Goal: Task Accomplishment & Management: Manage account settings

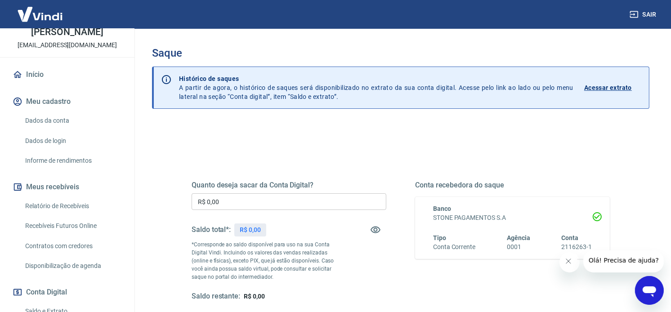
scroll to position [150, 0]
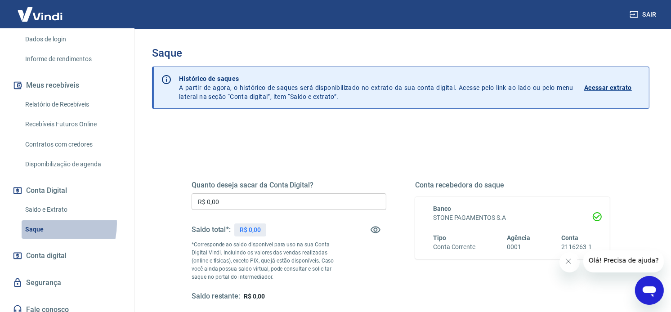
click at [43, 224] on link "Saque" at bounding box center [73, 229] width 102 height 18
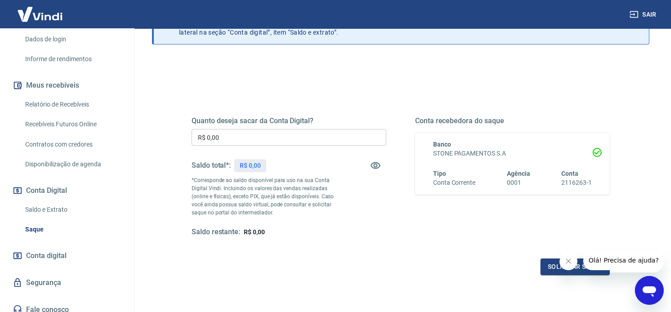
scroll to position [134, 0]
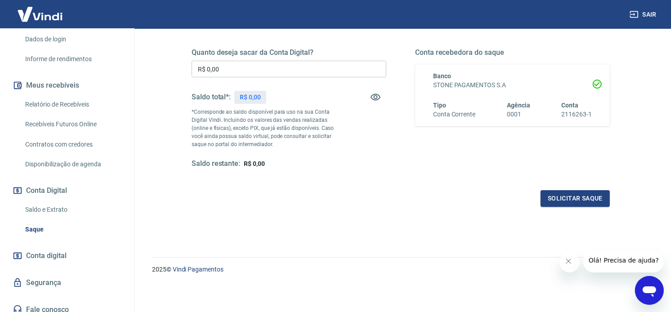
click at [47, 257] on span "Conta digital" at bounding box center [46, 256] width 40 height 13
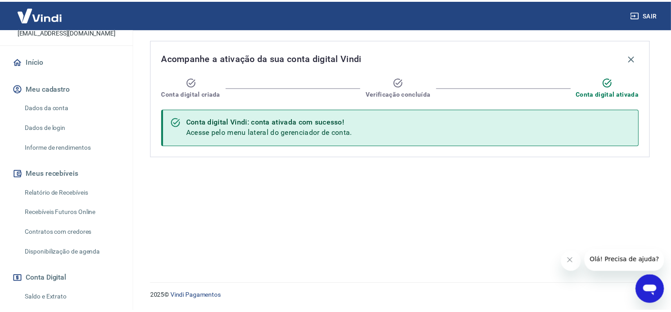
scroll to position [50, 0]
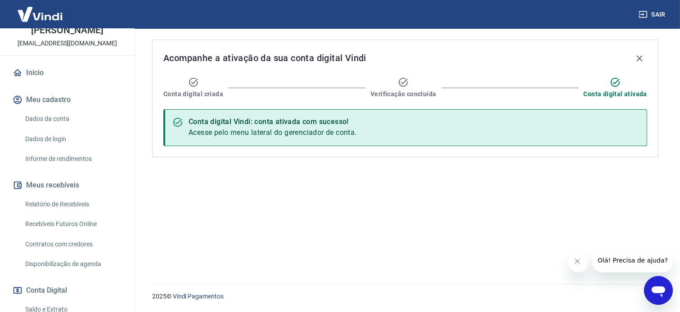
click at [51, 118] on link "Dados da conta" at bounding box center [73, 119] width 102 height 18
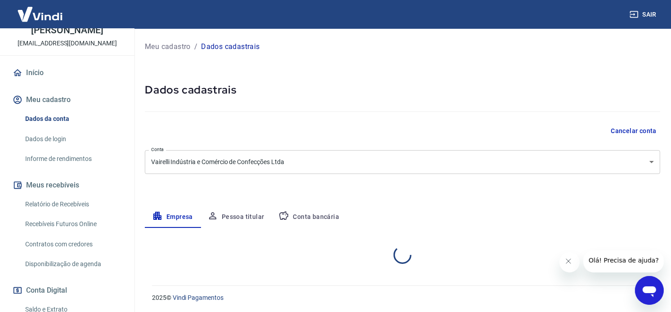
select select "SC"
select select "business"
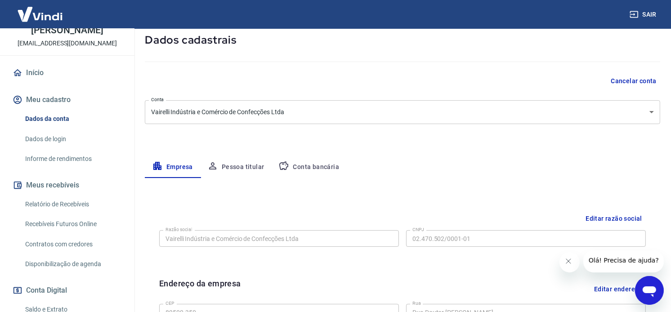
click at [311, 169] on button "Conta bancária" at bounding box center [308, 168] width 75 height 22
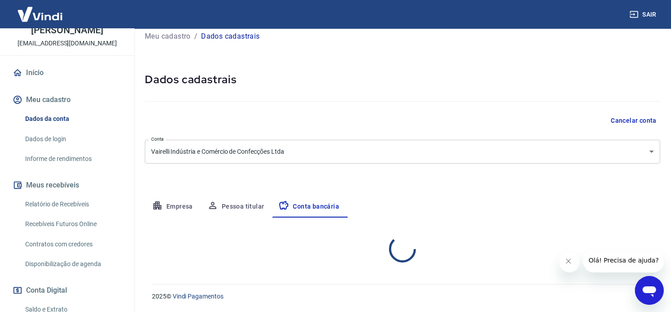
select select "1"
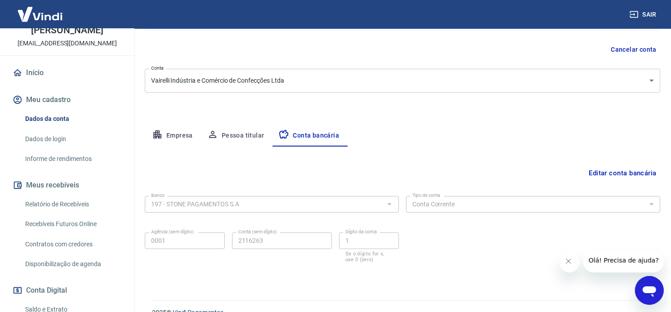
scroll to position [99, 0]
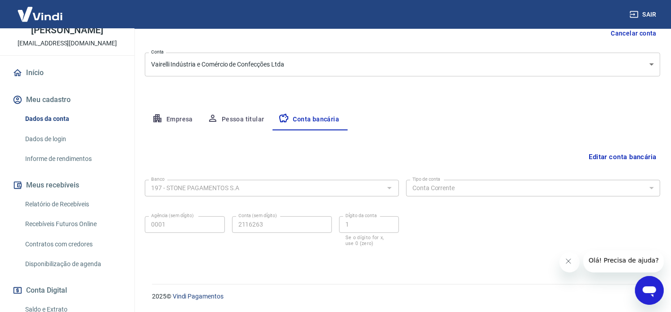
click at [251, 190] on input "197 - STONE PAGAMENTOS S.A" at bounding box center [265, 188] width 234 height 11
click at [603, 154] on button "Editar conta bancária" at bounding box center [622, 156] width 75 height 17
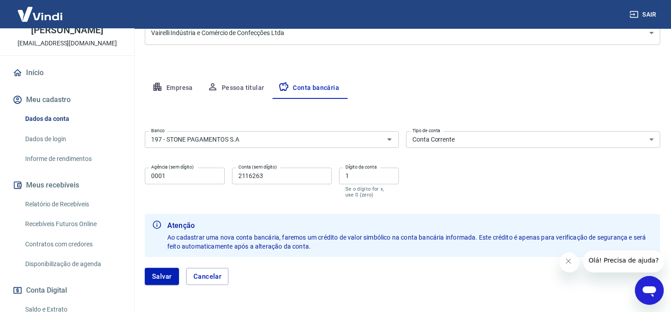
scroll to position [164, 0]
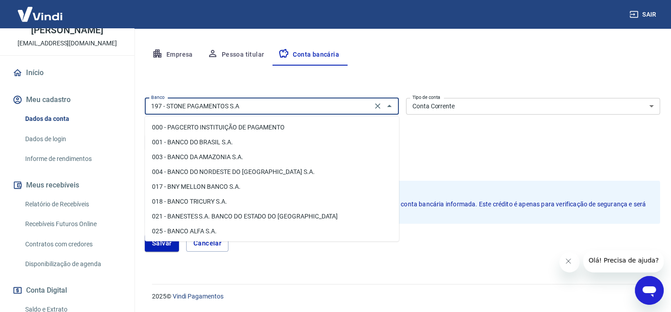
click at [358, 108] on input "197 - STONE PAGAMENTOS S.A" at bounding box center [259, 106] width 222 height 11
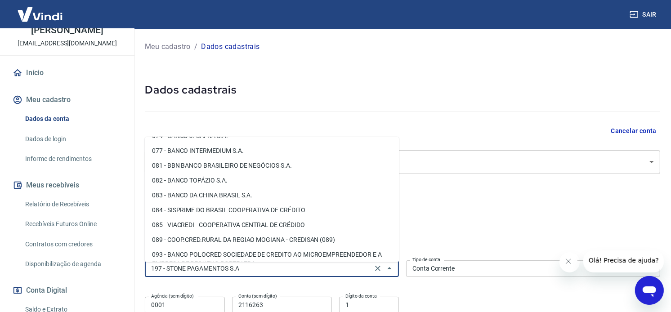
scroll to position [349, 0]
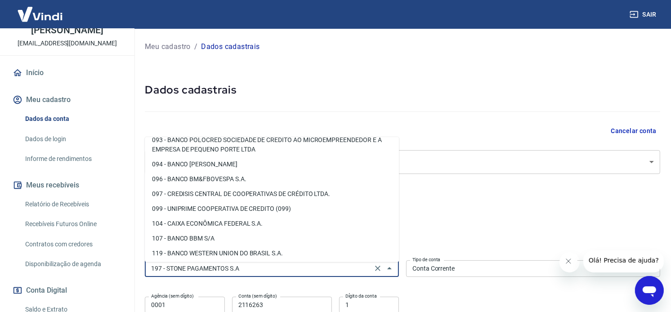
click at [203, 215] on li "099 - UNIPRIME COOPERATIVA DE CREDITO (099)" at bounding box center [272, 209] width 254 height 15
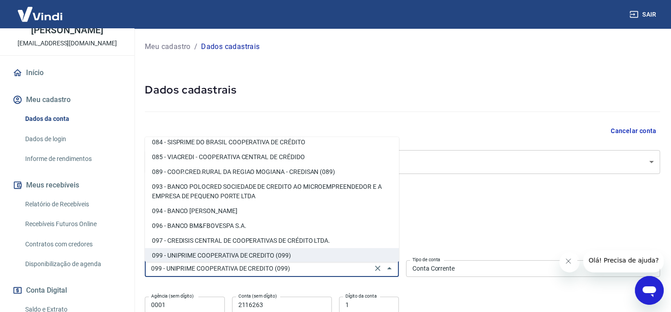
scroll to position [318, 0]
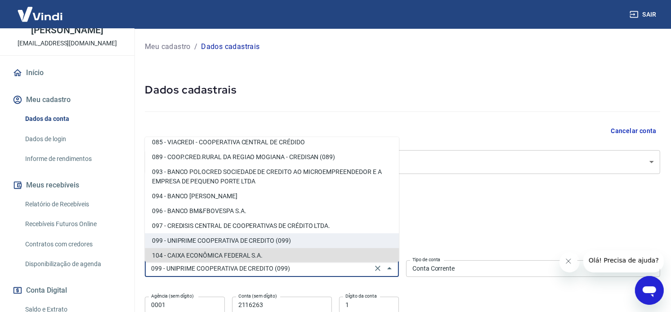
type input "104 - CAIXA ECONÔMICA FEDERAL S.A."
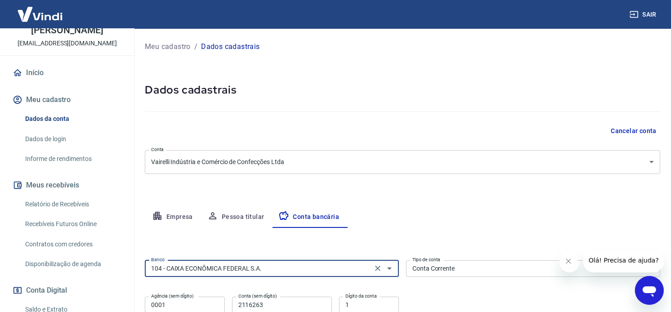
click at [390, 184] on div "Meu cadastro / Dados cadastrais Dados cadastrais Cancelar conta Conta Vairelli …" at bounding box center [402, 232] width 537 height 407
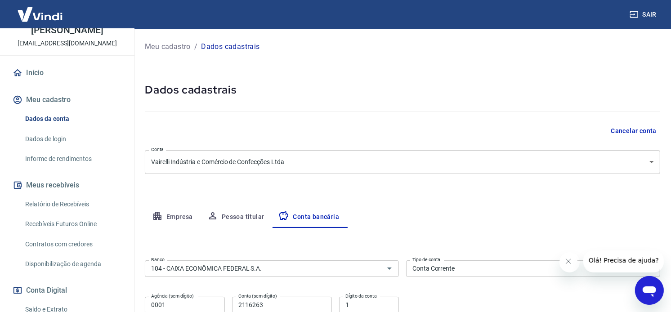
scroll to position [100, 0]
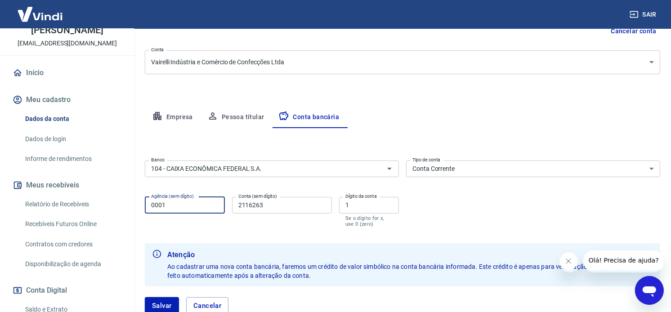
drag, startPoint x: 178, startPoint y: 208, endPoint x: 109, endPoint y: 213, distance: 69.0
click at [106, 212] on div "Sair Cleverson Grutzmann cleversonvairelli@gmail.com Início Meu cadastro Dados …" at bounding box center [335, 56] width 671 height 312
type input "3655"
type input "279"
type input "2"
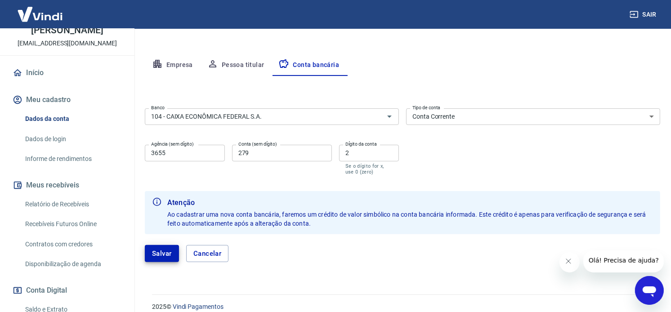
scroll to position [114, 0]
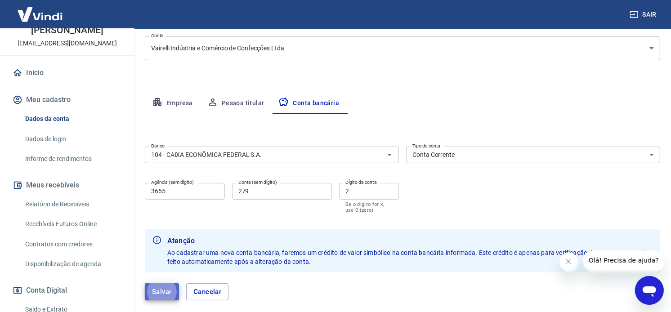
click at [161, 291] on button "Salvar" at bounding box center [162, 291] width 34 height 17
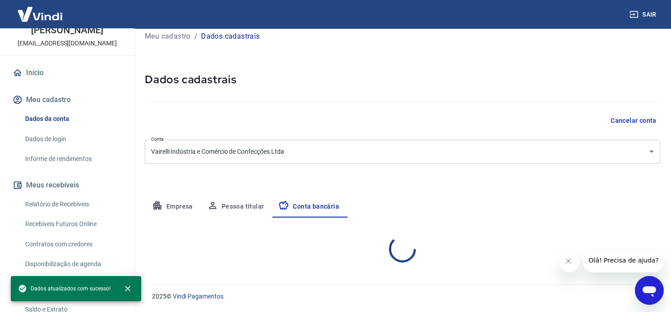
scroll to position [99, 0]
select select "1"
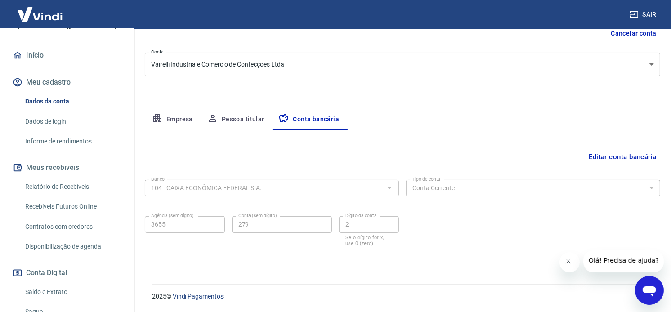
scroll to position [50, 0]
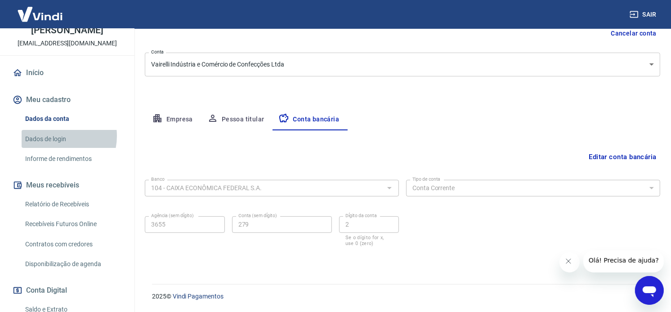
click at [53, 136] on link "Dados de login" at bounding box center [73, 139] width 102 height 18
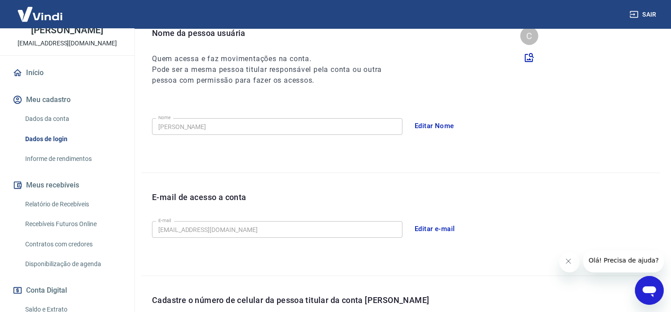
scroll to position [233, 0]
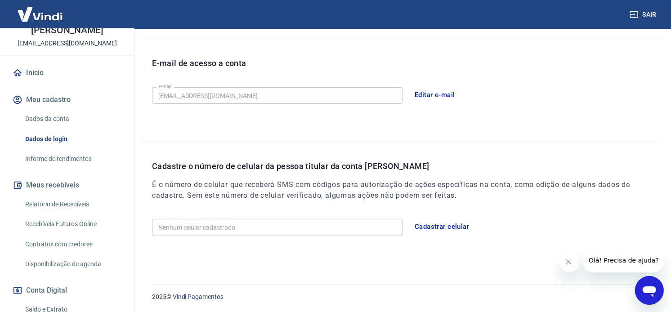
click at [61, 121] on link "Dados da conta" at bounding box center [73, 119] width 102 height 18
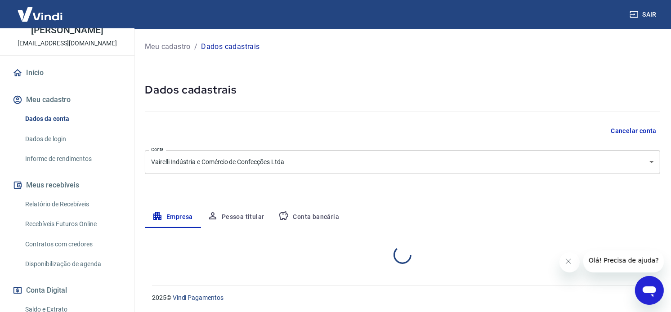
select select "SC"
select select "business"
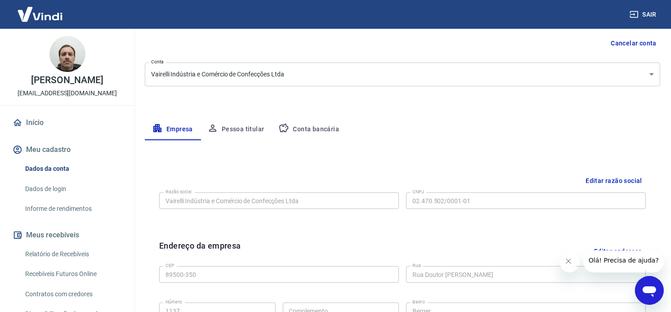
click at [240, 123] on button "Pessoa titular" at bounding box center [236, 130] width 72 height 22
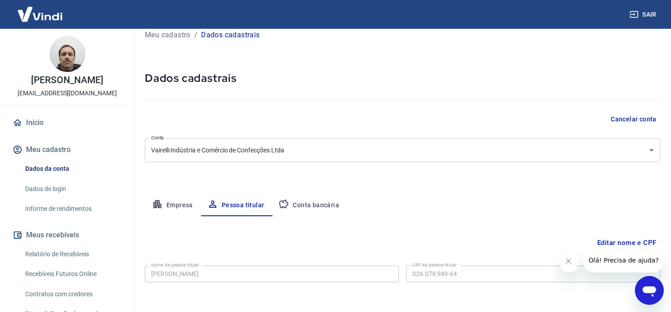
scroll to position [49, 0]
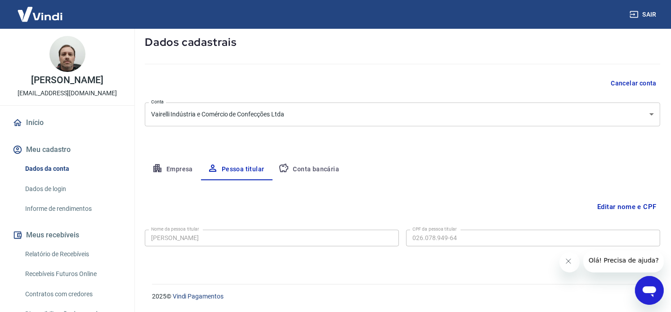
click at [293, 168] on button "Conta bancária" at bounding box center [308, 170] width 75 height 22
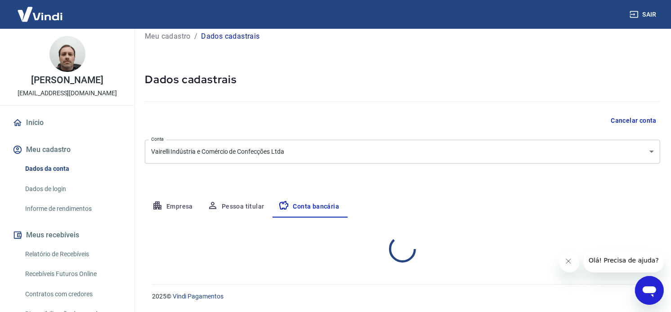
select select "1"
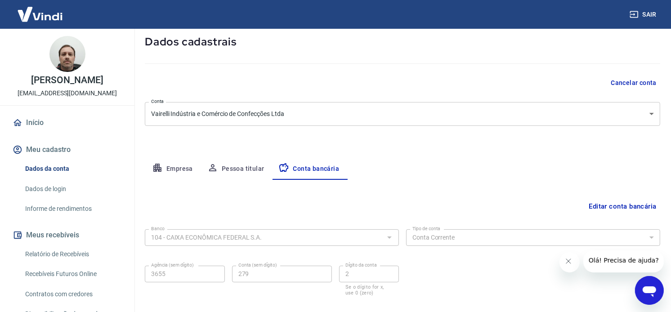
scroll to position [0, 0]
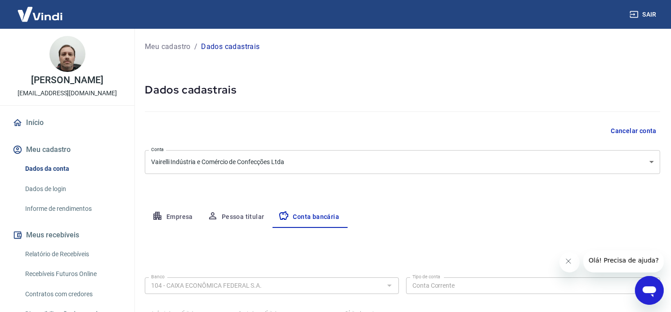
click at [616, 261] on span "Olá! Precisa de ajuda?" at bounding box center [624, 259] width 70 height 7
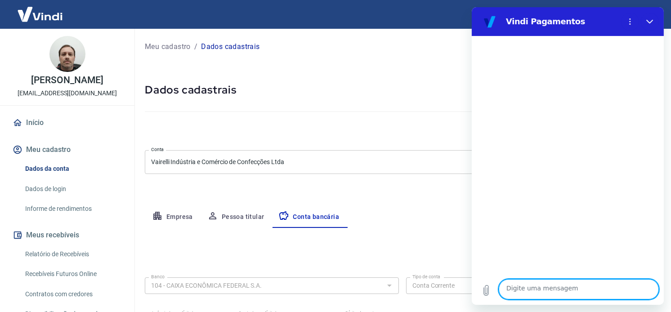
type textarea "v"
type textarea "x"
type textarea "ve"
type textarea "x"
type textarea "ver"
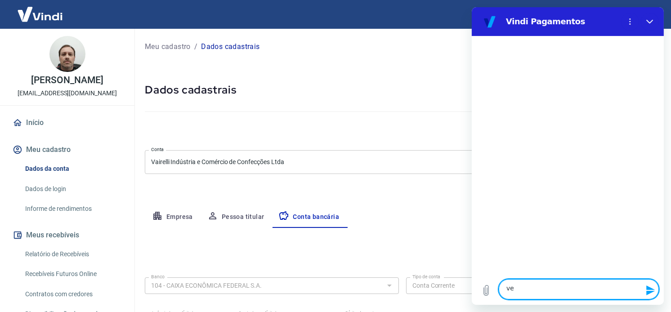
type textarea "x"
type textarea "veri"
type textarea "x"
type textarea "verif"
type textarea "x"
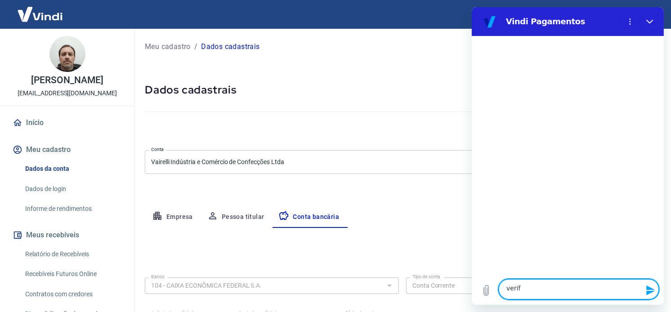
type textarea "verifi"
type textarea "x"
type textarea "verific"
type textarea "x"
type textarea "verifica"
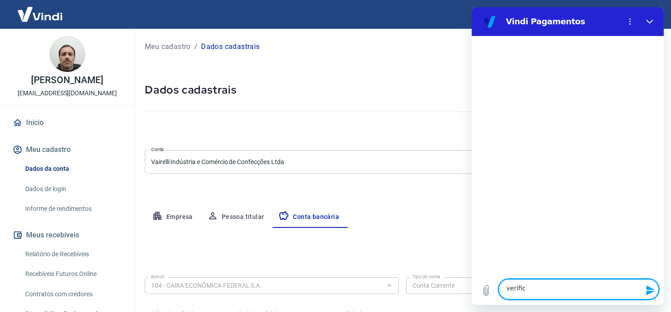
type textarea "x"
type textarea "verificaç"
type textarea "x"
type textarea "verificaçã"
type textarea "x"
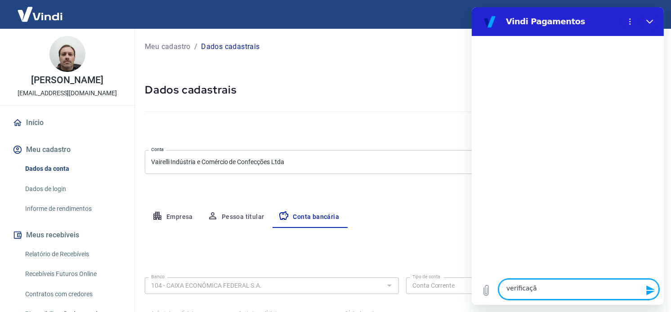
type textarea "verificação"
type textarea "x"
type textarea "verificação"
type textarea "x"
type textarea "verificação de"
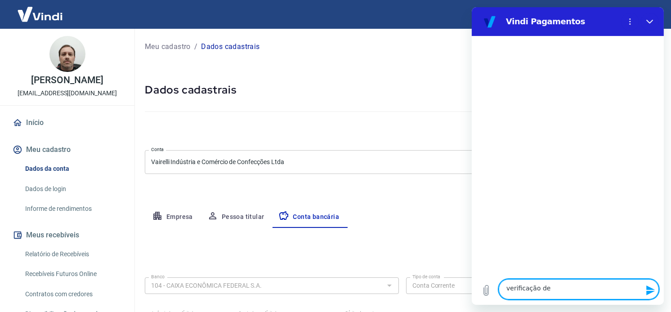
type textarea "x"
type textarea "verificação de"
type textarea "x"
type textarea "verificação de c"
type textarea "x"
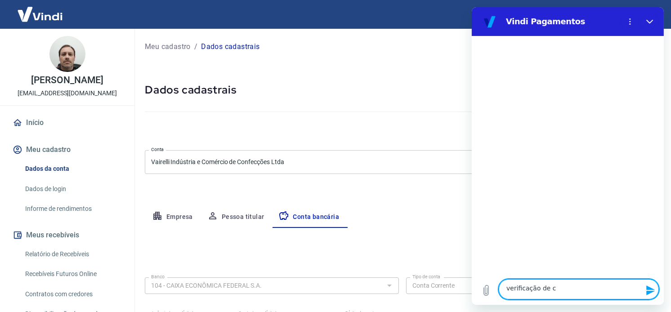
type textarea "verificação de co"
type textarea "x"
type textarea "verificação de con"
type textarea "x"
type textarea "verificação de cona"
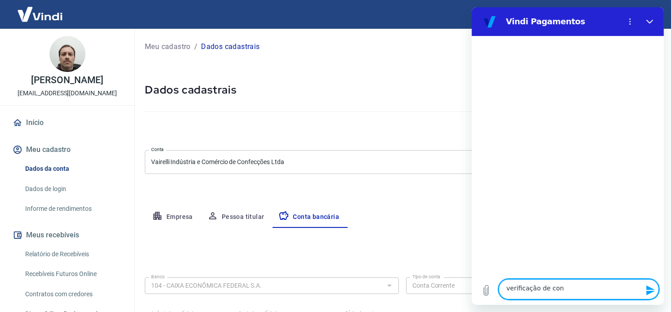
type textarea "x"
type textarea "verificação de con"
type textarea "x"
type textarea "verificação de cont"
type textarea "x"
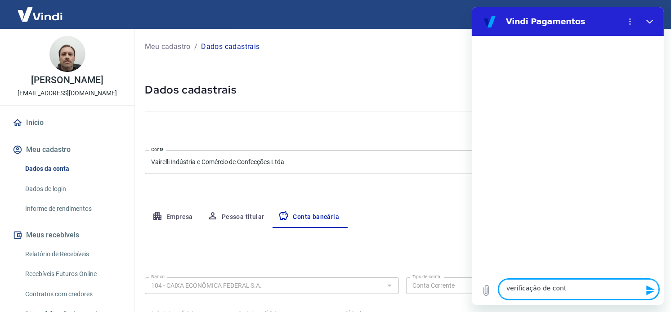
type textarea "verificação de conta"
type textarea "x"
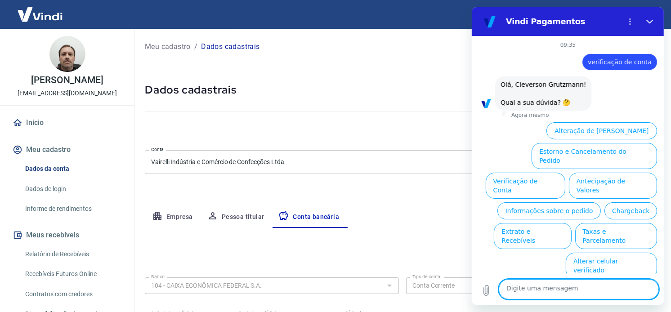
scroll to position [71, 0]
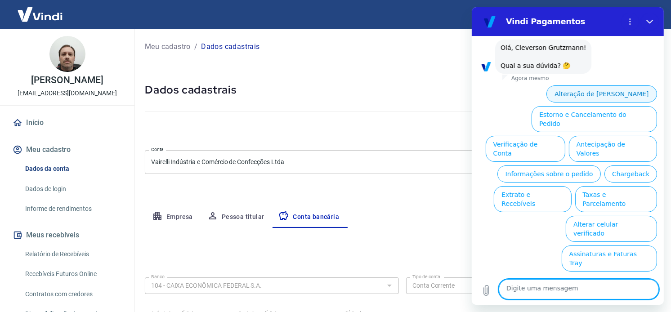
click at [598, 85] on button "Alteração de Dados Cadastrais" at bounding box center [601, 93] width 111 height 17
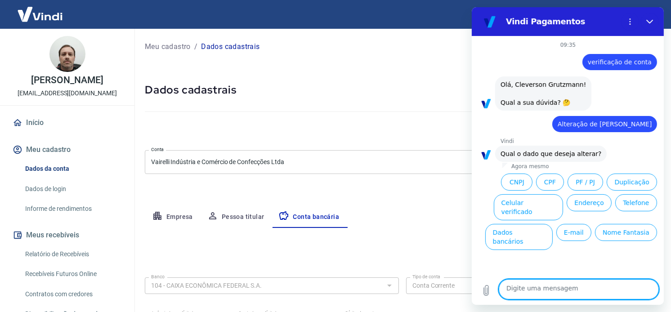
scroll to position [36, 0]
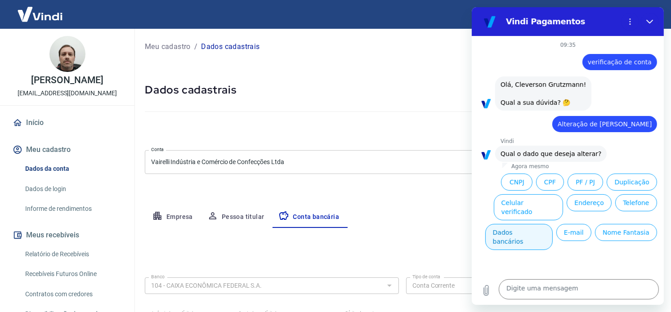
click at [552, 242] on button "Dados bancários" at bounding box center [518, 237] width 67 height 26
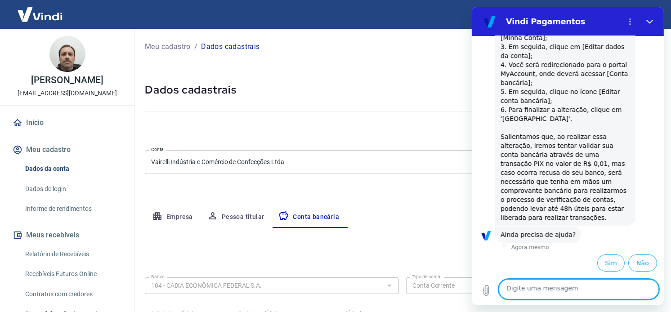
scroll to position [293, 0]
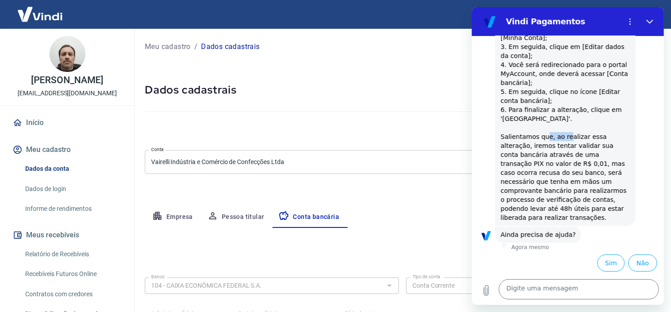
drag, startPoint x: 553, startPoint y: 107, endPoint x: 576, endPoint y: 106, distance: 23.0
click at [576, 106] on span "O processo para alterar os dados bancários de seu cadastro é super simples, bas…" at bounding box center [565, 100] width 130 height 241
drag, startPoint x: 543, startPoint y: 121, endPoint x: 571, endPoint y: 121, distance: 27.4
click at [571, 121] on span "O processo para alterar os dados bancários de seu cadastro é super simples, bas…" at bounding box center [565, 100] width 130 height 241
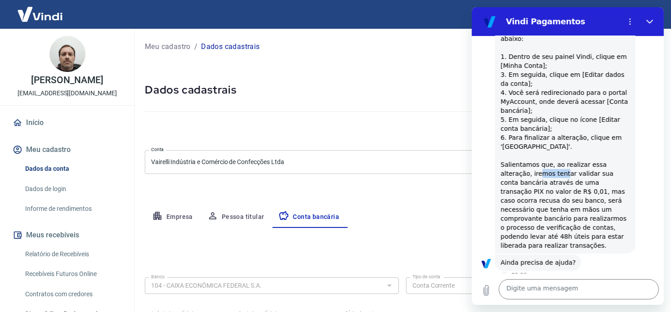
scroll to position [99, 0]
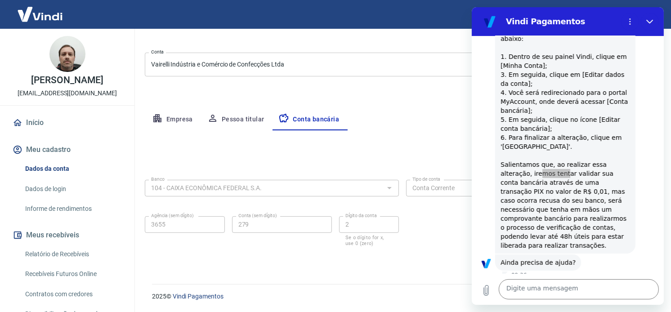
click at [431, 191] on select "Conta Corrente Conta Poupança" at bounding box center [533, 188] width 254 height 17
drag, startPoint x: 463, startPoint y: 129, endPoint x: 471, endPoint y: 127, distance: 7.9
click at [463, 129] on div "Empresa Pessoa titular Conta bancária" at bounding box center [402, 120] width 515 height 22
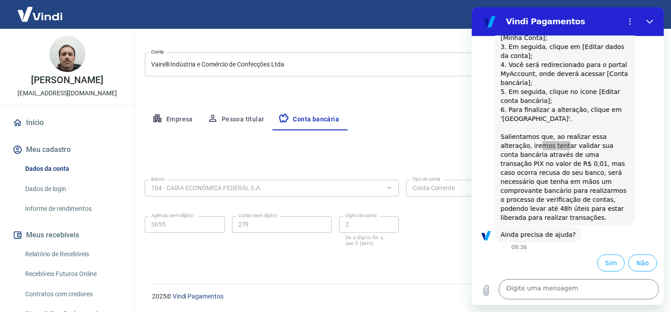
scroll to position [293, 0]
click at [646, 24] on icon "Fechar" at bounding box center [649, 21] width 7 height 7
type textarea "x"
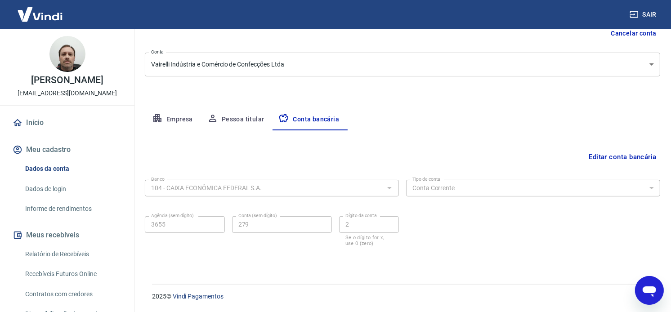
click at [511, 187] on select "Conta Corrente Conta Poupança" at bounding box center [533, 188] width 254 height 17
click at [628, 157] on button "Editar conta bancária" at bounding box center [622, 156] width 75 height 17
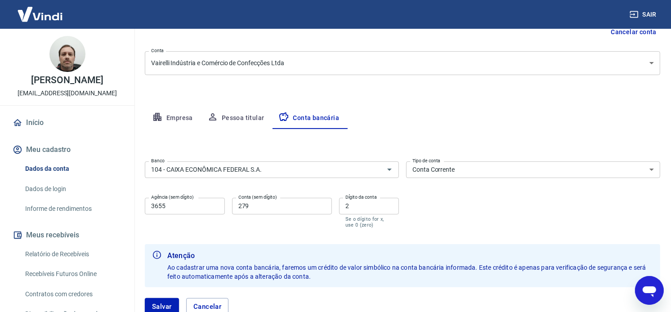
click at [603, 173] on select "Conta Corrente Conta Poupança" at bounding box center [533, 169] width 254 height 17
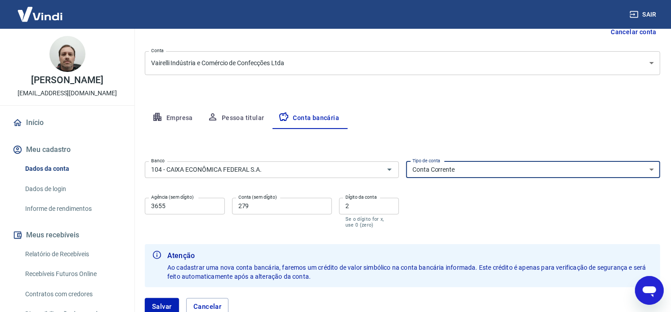
click at [603, 173] on select "Conta Corrente Conta Poupança" at bounding box center [533, 169] width 254 height 17
click at [284, 233] on form "Banco 104 - CAIXA ECONÔMICA FEDERAL S.A. Banco Tipo de conta Conta Corrente Con…" at bounding box center [402, 242] width 515 height 168
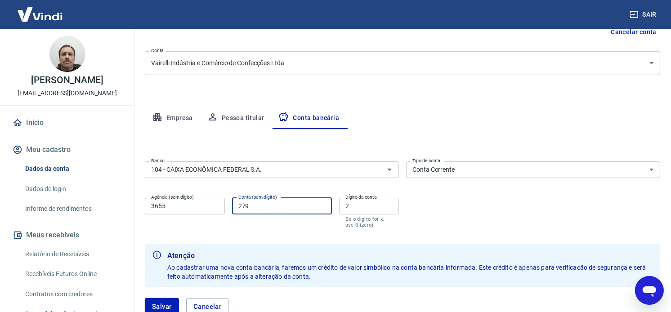
drag, startPoint x: 269, startPoint y: 211, endPoint x: 163, endPoint y: 220, distance: 106.1
click at [163, 219] on div "Agência (sem dígito) 3655 Agência (sem dígito) Conta (sem dígito) 279 Conta (se…" at bounding box center [272, 212] width 254 height 36
type input "578828221"
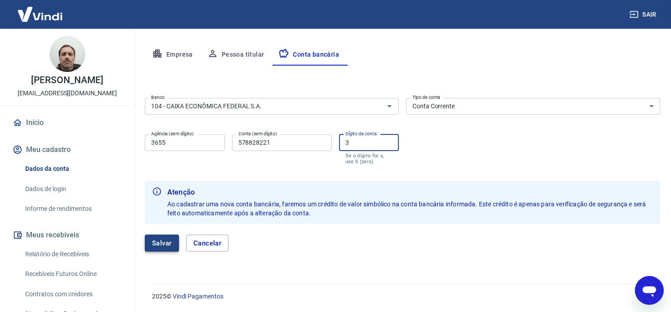
type input "3"
click at [173, 242] on button "Salvar" at bounding box center [162, 243] width 34 height 17
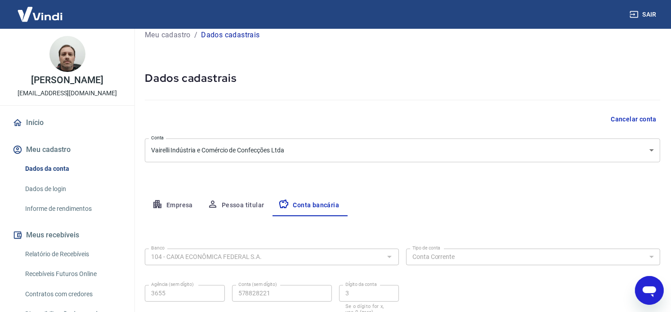
select select "1"
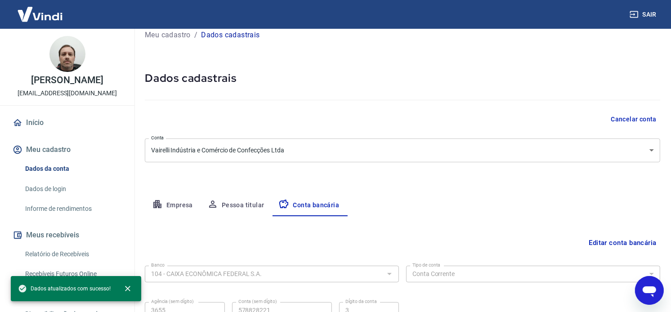
scroll to position [99, 0]
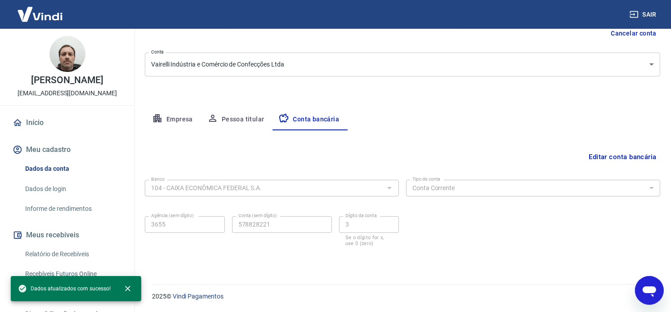
type textarea "x"
click at [240, 251] on form "Banco 104 - CAIXA ECONÔMICA FEDERAL S.A. Banco Tipo de conta Conta Corrente Con…" at bounding box center [402, 219] width 515 height 86
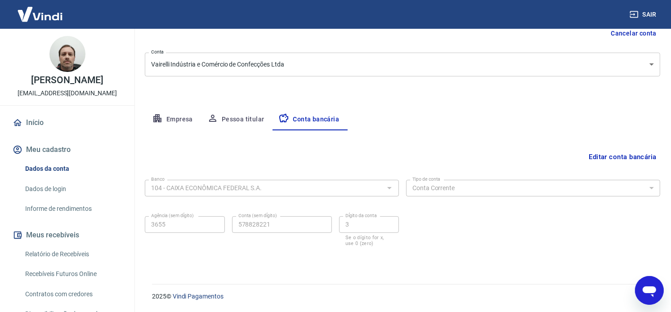
click at [54, 171] on link "Dados da conta" at bounding box center [73, 169] width 102 height 18
click at [171, 121] on button "Empresa" at bounding box center [172, 120] width 55 height 22
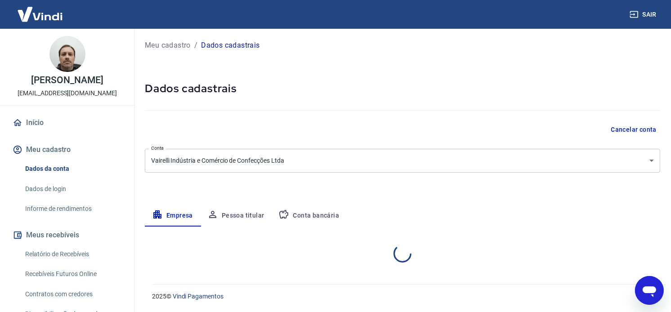
select select "SC"
select select "business"
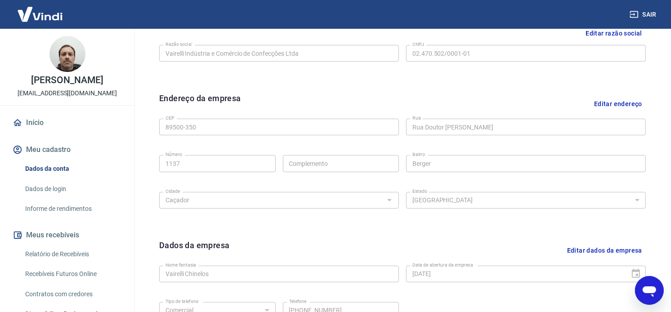
scroll to position [237, 0]
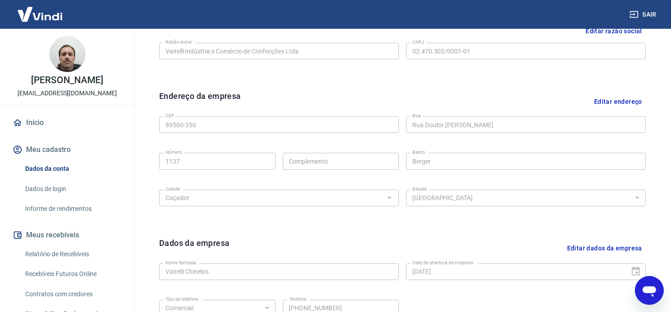
click at [48, 184] on link "Dados de login" at bounding box center [73, 189] width 102 height 18
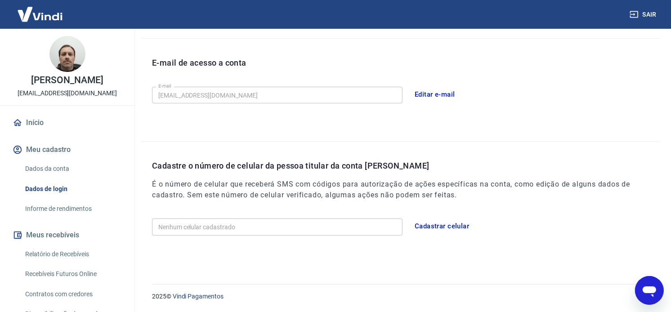
scroll to position [233, 0]
type textarea "x"
click at [278, 225] on input "Nenhum celular cadastrado" at bounding box center [277, 227] width 251 height 17
click at [439, 225] on button "Cadastrar celular" at bounding box center [442, 226] width 64 height 19
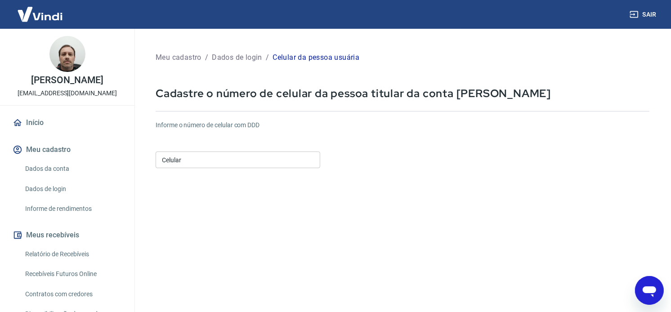
click at [223, 156] on input "Celular" at bounding box center [238, 160] width 165 height 17
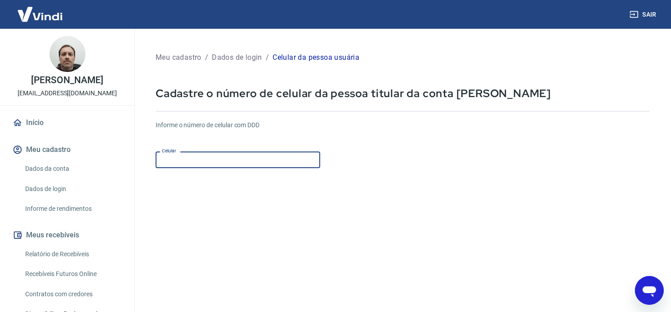
type input "(49) 99984-4800"
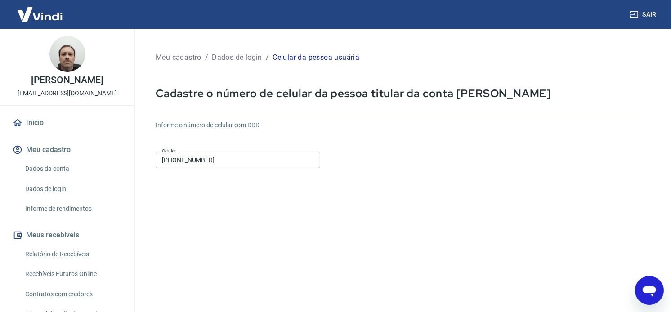
click at [317, 219] on form "Informe o número de celular com DDD Celular (49) 99984-4800 Celular Continuar C…" at bounding box center [403, 244] width 494 height 263
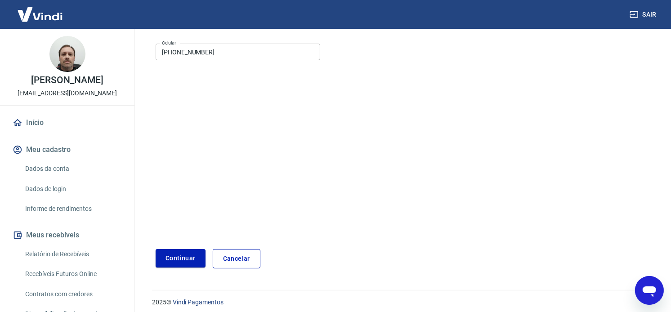
scroll to position [114, 0]
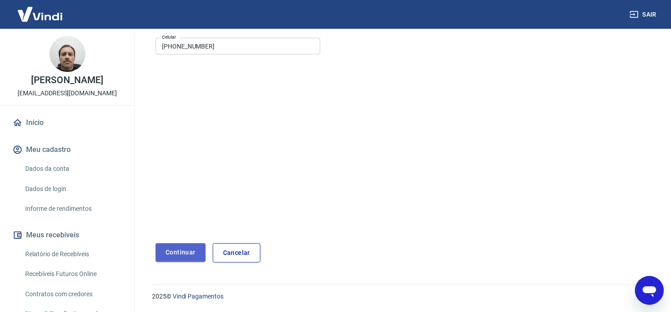
click at [185, 252] on button "Continuar" at bounding box center [181, 252] width 50 height 18
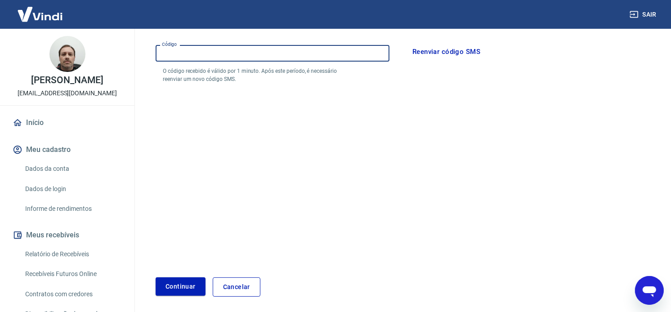
click at [221, 54] on input "Código" at bounding box center [273, 53] width 234 height 17
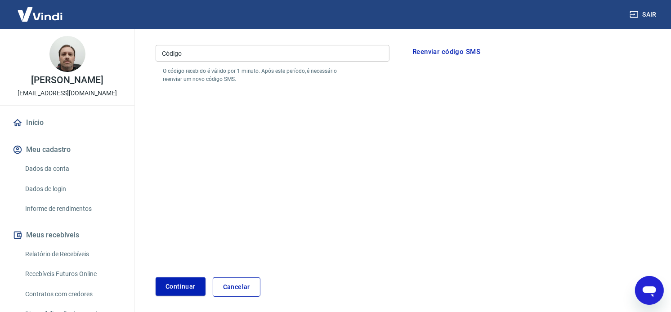
click at [308, 199] on form "Por favor, informe o código enviado por SMS para o número de celular informado …" at bounding box center [403, 150] width 494 height 294
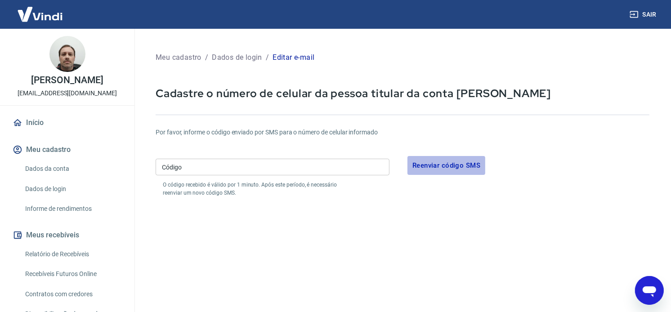
click at [457, 160] on button "Reenviar código SMS" at bounding box center [447, 165] width 78 height 19
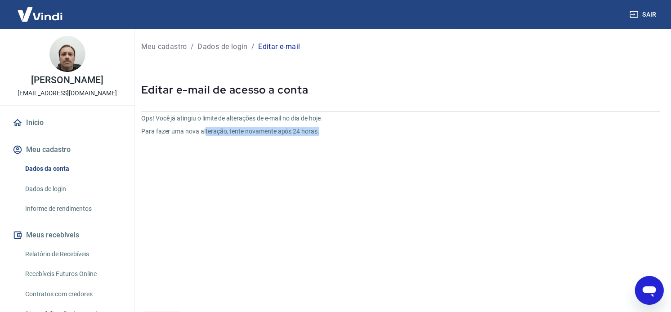
drag, startPoint x: 287, startPoint y: 129, endPoint x: 321, endPoint y: 129, distance: 33.7
click at [318, 129] on p "Para fazer uma nova alteração, tente novamente após 24 horas." at bounding box center [314, 131] width 346 height 9
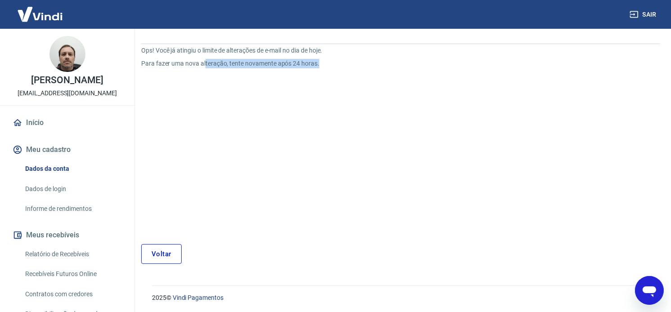
scroll to position [69, 0]
click at [152, 255] on link "Voltar" at bounding box center [161, 253] width 40 height 20
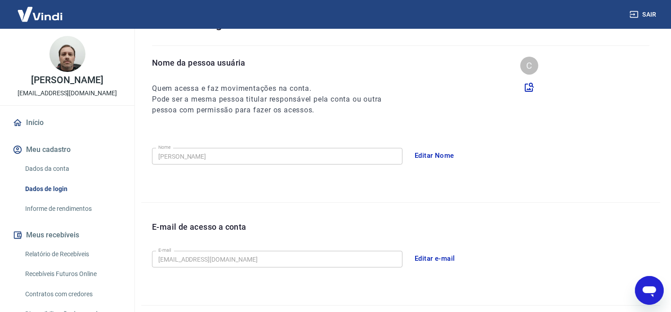
scroll to position [233, 0]
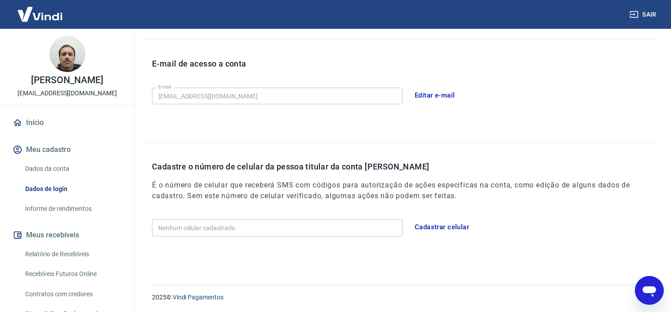
type textarea "x"
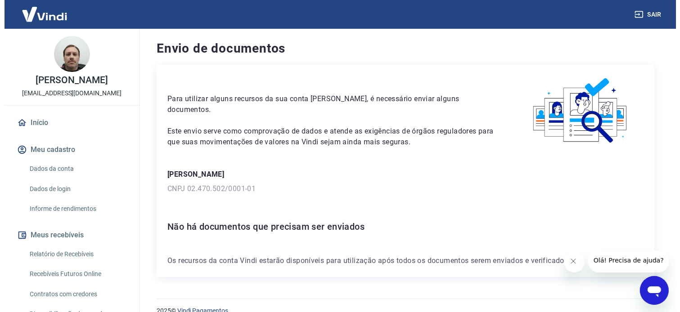
scroll to position [13, 0]
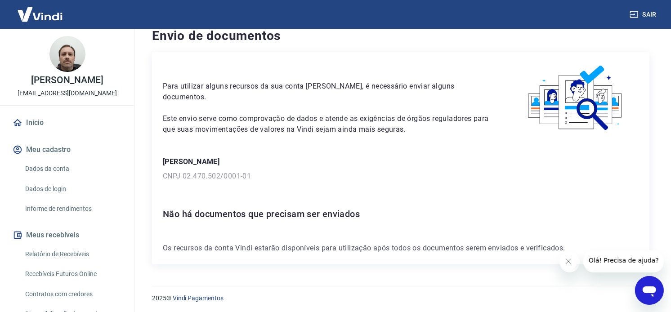
click at [41, 126] on link "Início" at bounding box center [67, 123] width 113 height 20
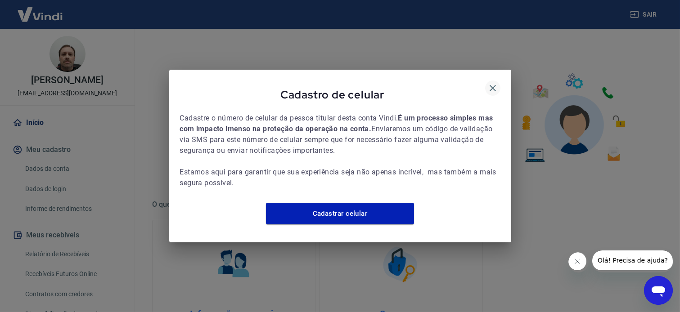
click at [490, 85] on icon "button" at bounding box center [492, 88] width 6 height 6
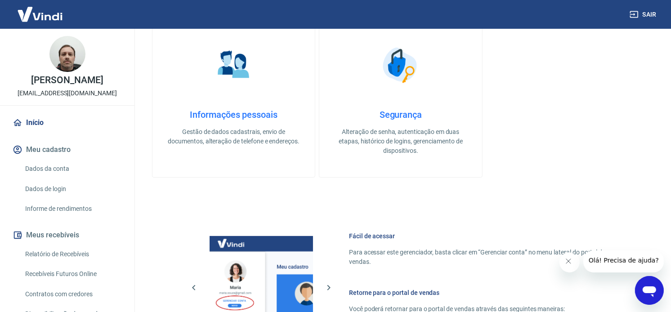
scroll to position [200, 0]
click at [52, 164] on link "Dados da conta" at bounding box center [73, 169] width 102 height 18
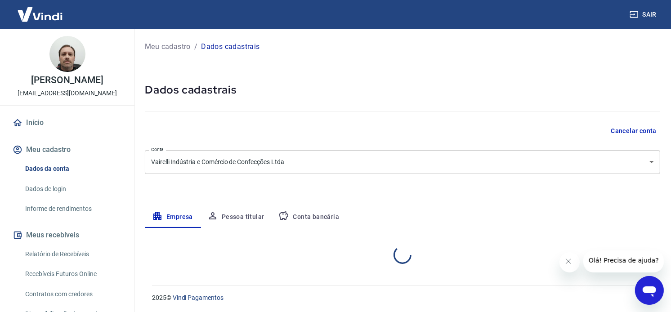
select select "SC"
select select "business"
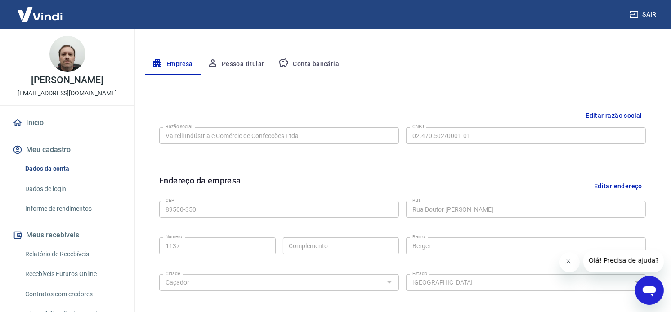
scroll to position [250, 0]
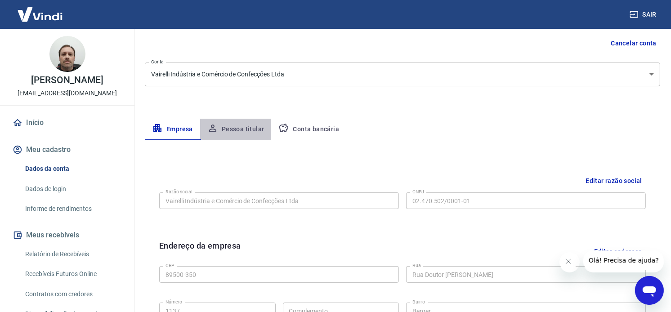
click at [231, 132] on button "Pessoa titular" at bounding box center [236, 130] width 72 height 22
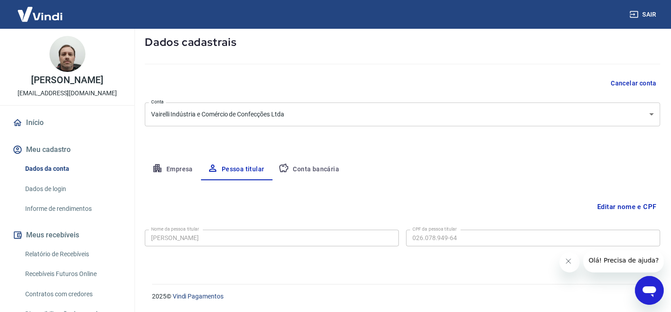
click at [317, 162] on button "Conta bancária" at bounding box center [308, 170] width 75 height 22
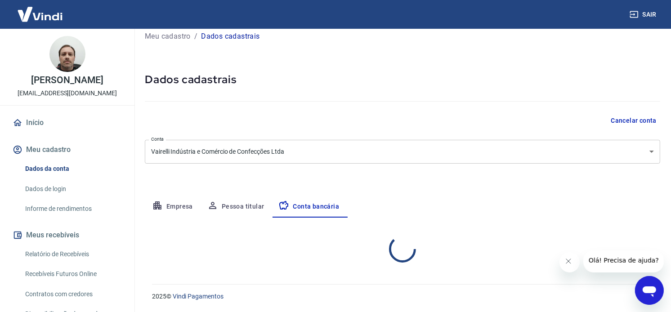
select select "1"
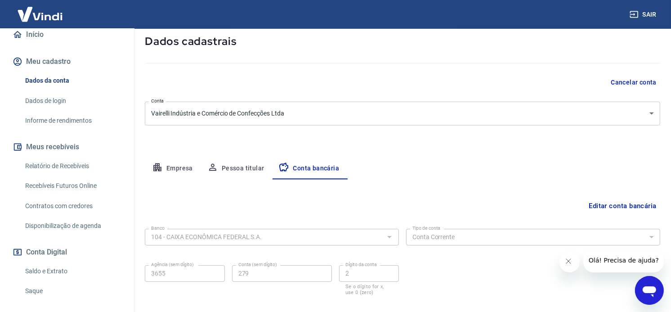
scroll to position [130, 0]
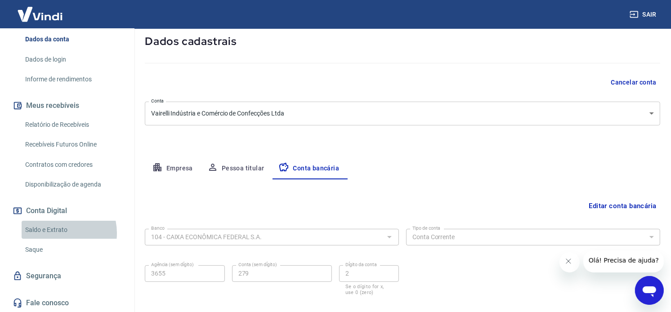
click at [59, 232] on link "Saldo e Extrato" at bounding box center [73, 230] width 102 height 18
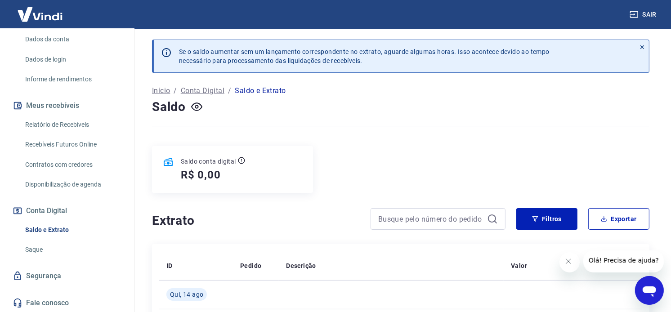
click at [53, 228] on link "Saldo e Extrato" at bounding box center [73, 230] width 102 height 18
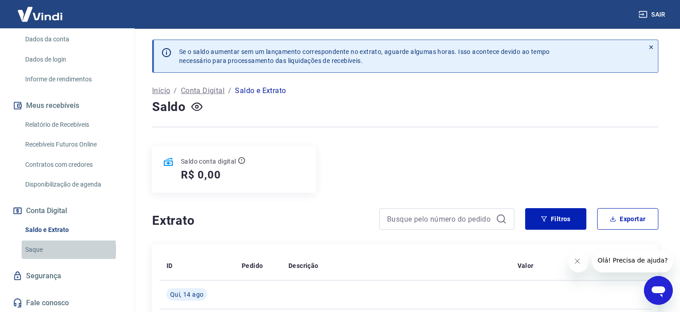
click at [42, 250] on link "Saque" at bounding box center [73, 250] width 102 height 18
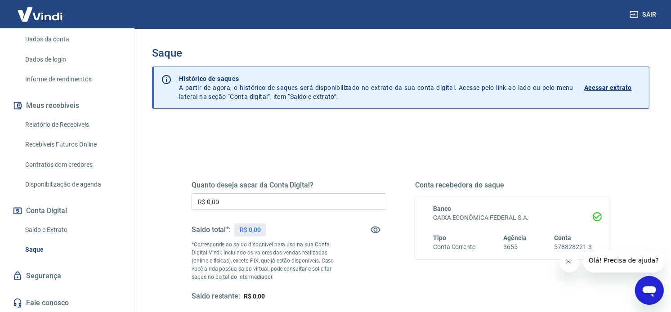
scroll to position [134, 0]
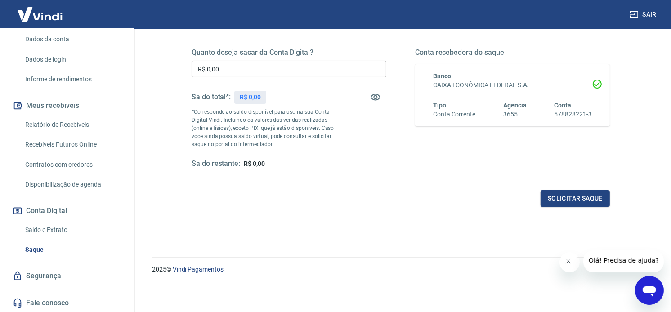
click at [45, 42] on link "Dados da conta" at bounding box center [73, 39] width 102 height 18
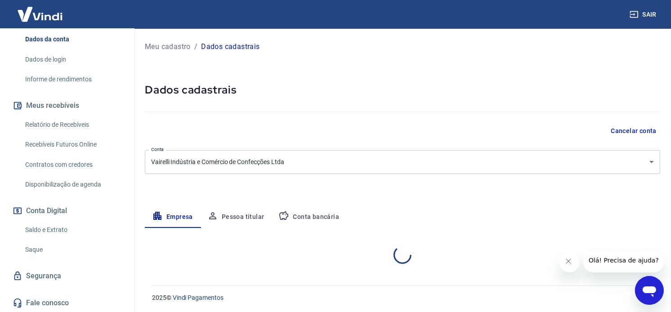
select select "SC"
select select "business"
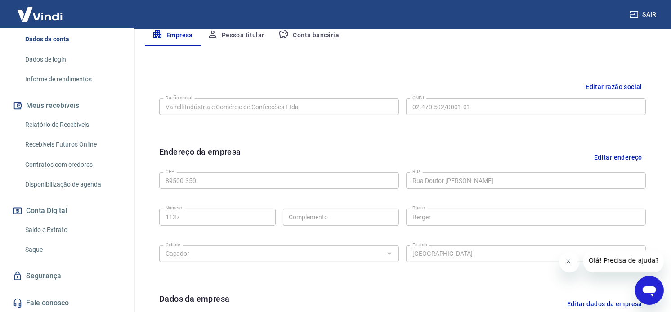
scroll to position [38, 0]
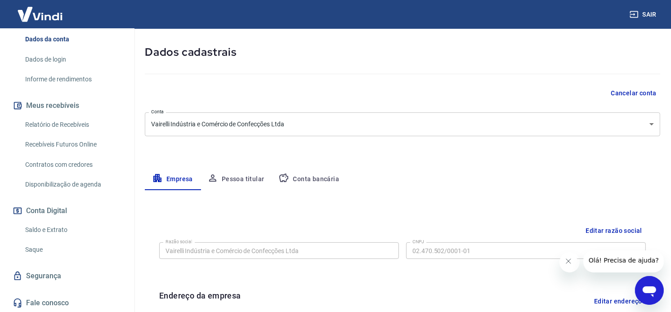
click at [306, 174] on button "Conta bancária" at bounding box center [308, 180] width 75 height 22
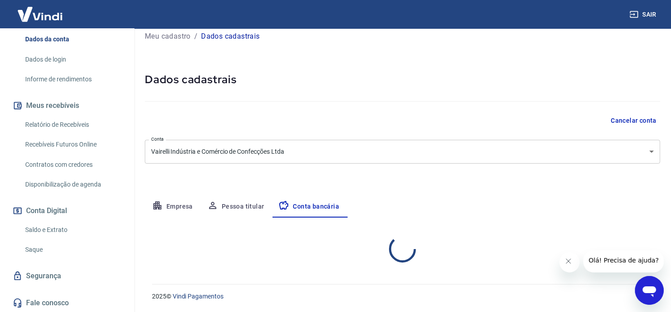
select select "1"
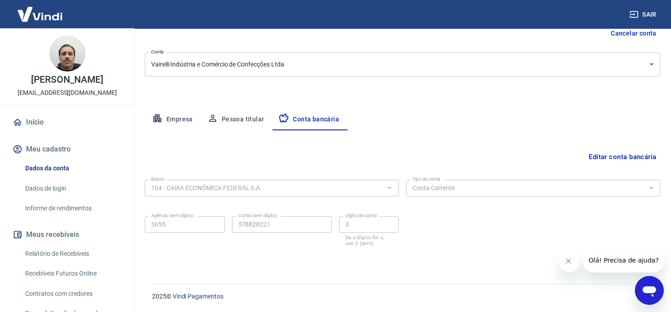
scroll to position [0, 0]
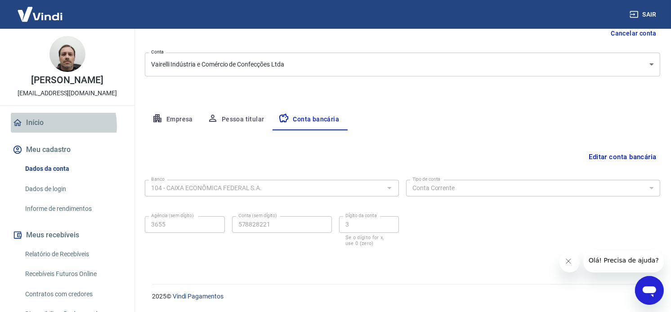
click at [50, 126] on link "Início" at bounding box center [67, 123] width 113 height 20
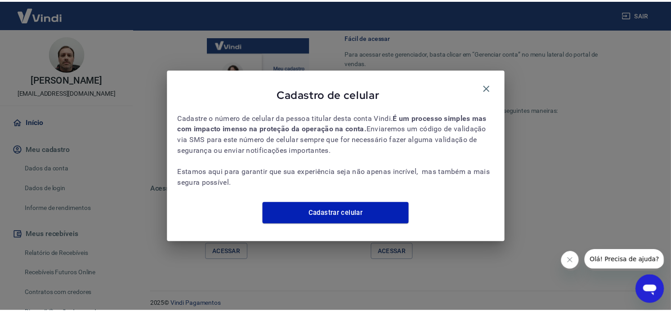
scroll to position [397, 0]
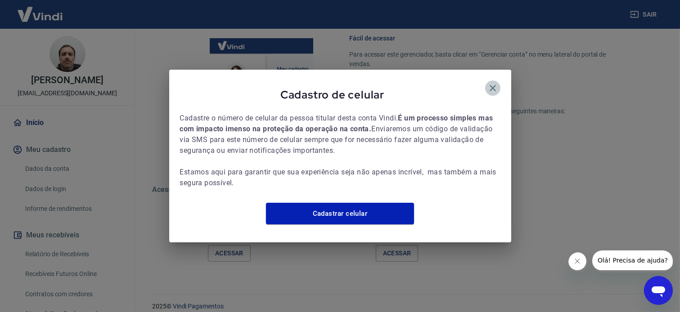
click at [492, 83] on icon "button" at bounding box center [492, 88] width 11 height 11
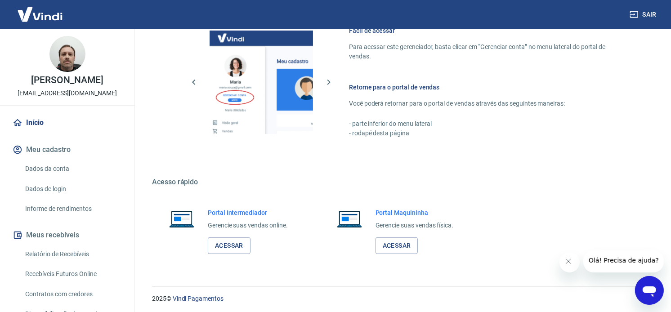
scroll to position [407, 0]
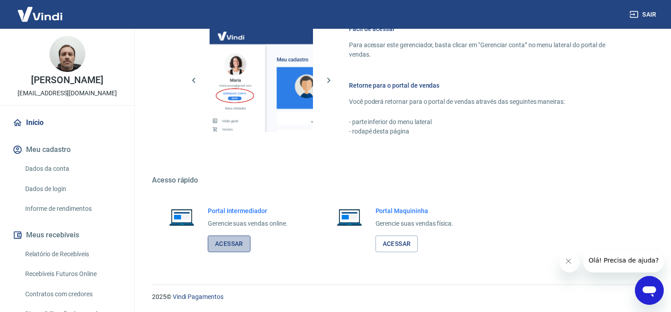
click at [219, 245] on link "Acessar" at bounding box center [229, 244] width 43 height 17
click at [233, 245] on link "Acessar" at bounding box center [229, 244] width 43 height 17
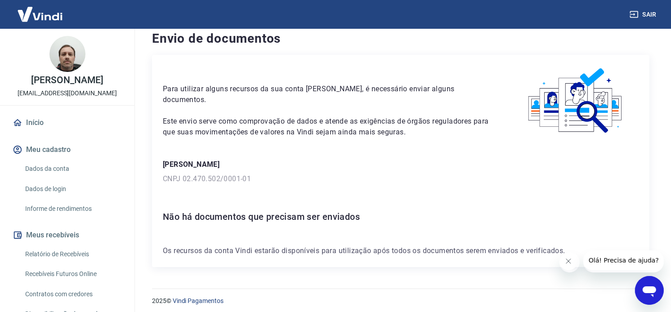
scroll to position [13, 0]
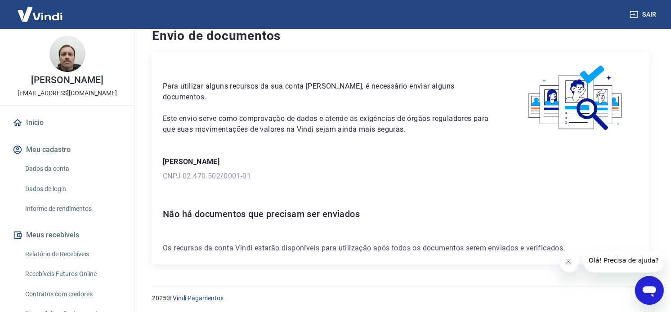
click at [612, 260] on span "Olá! Precisa de ajuda?" at bounding box center [624, 259] width 70 height 7
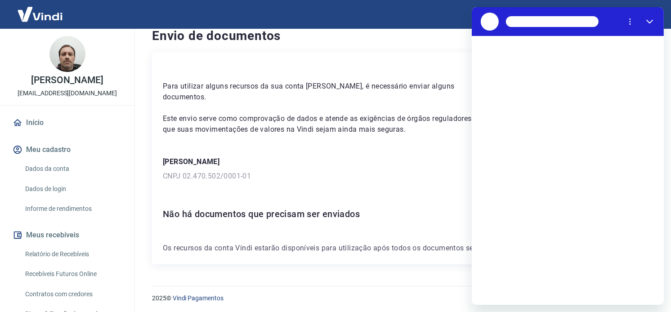
scroll to position [0, 0]
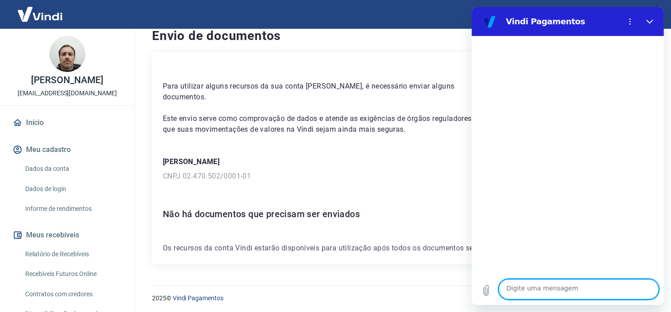
click at [533, 291] on textarea at bounding box center [578, 289] width 160 height 20
type textarea "e"
type textarea "x"
type textarea "en"
type textarea "x"
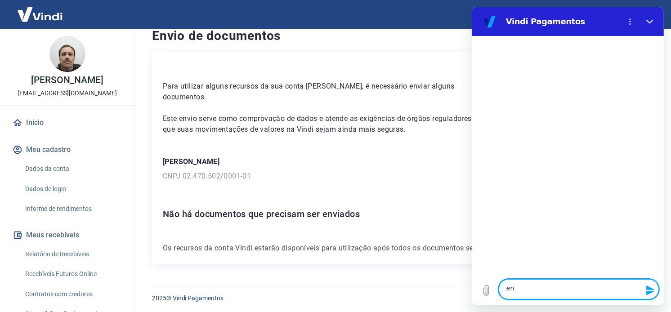
type textarea "env"
type textarea "x"
type textarea "envi"
type textarea "x"
type textarea "envia"
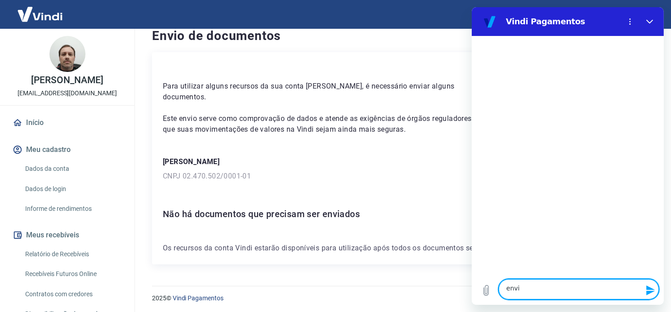
type textarea "x"
type textarea "enviar"
type textarea "x"
type textarea "enviar"
type textarea "x"
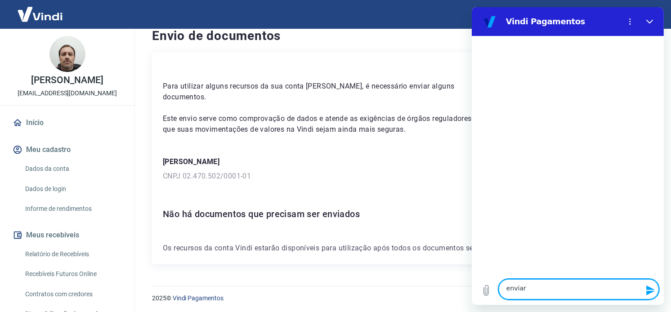
type textarea "enviar d"
type textarea "x"
type textarea "enviar do"
type textarea "x"
type textarea "enviar doc"
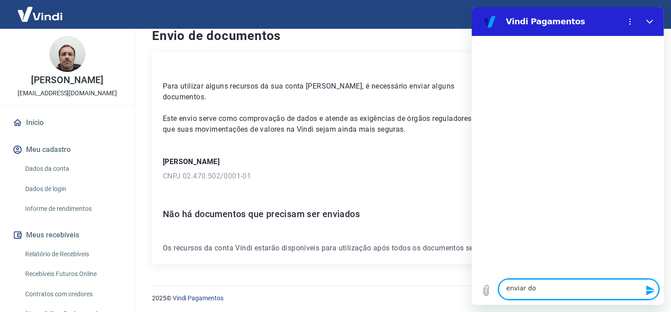
type textarea "x"
type textarea "enviar docu"
type textarea "x"
type textarea "enviar docum"
type textarea "x"
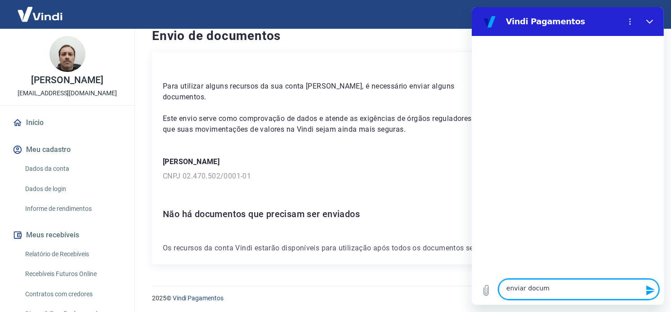
type textarea "enviar docume"
type textarea "x"
type textarea "enviar documen"
type textarea "x"
type textarea "enviar document"
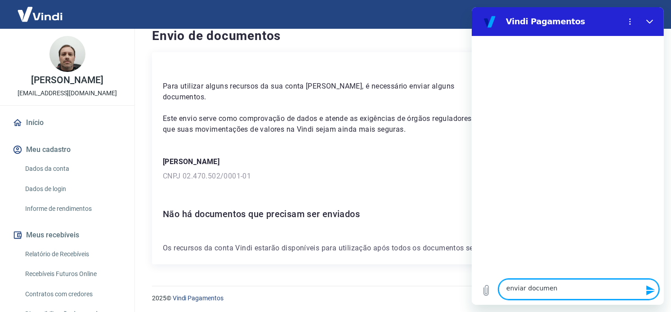
type textarea "x"
type textarea "enviar documento"
type textarea "x"
type textarea "enviar documentos"
type textarea "x"
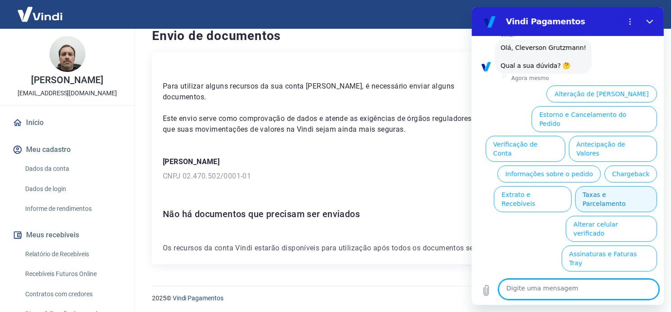
scroll to position [80, 0]
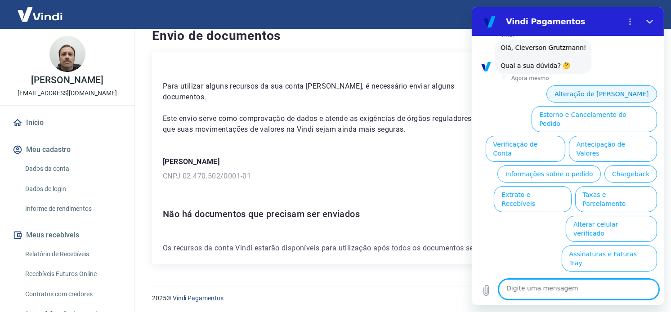
click at [580, 85] on button "Alteração de Dados Cadastrais" at bounding box center [601, 93] width 111 height 17
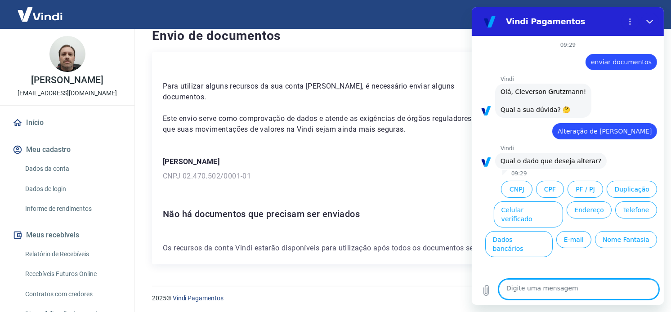
scroll to position [44, 0]
click at [552, 232] on button "Dados bancários" at bounding box center [518, 244] width 67 height 26
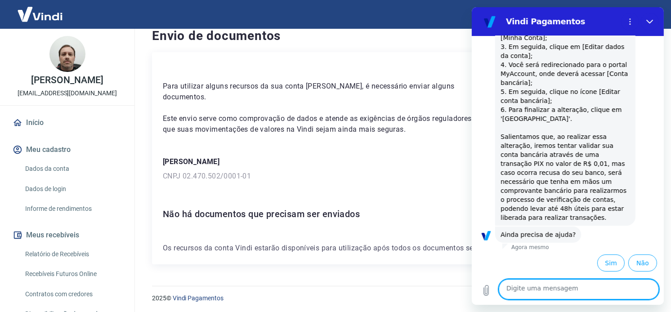
scroll to position [301, 0]
click at [597, 258] on button "Sim" at bounding box center [610, 263] width 27 height 17
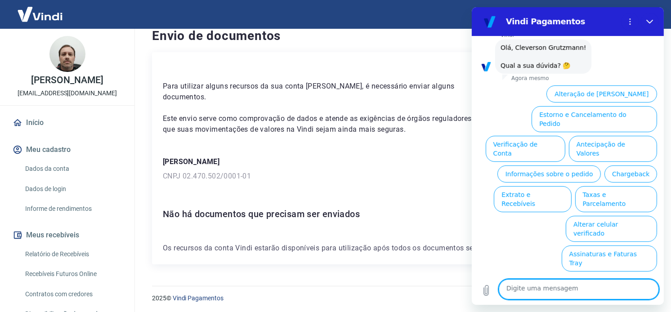
scroll to position [565, 0]
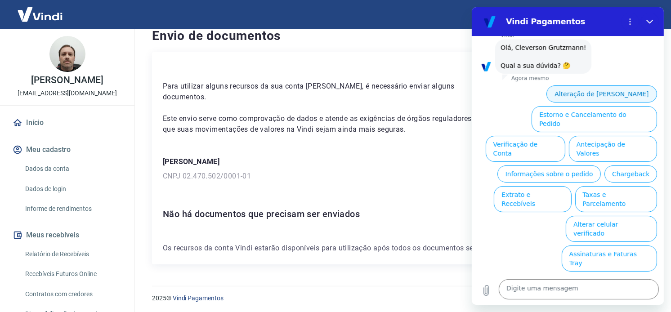
click at [572, 85] on button "Alteração de Dados Cadastrais" at bounding box center [601, 93] width 111 height 17
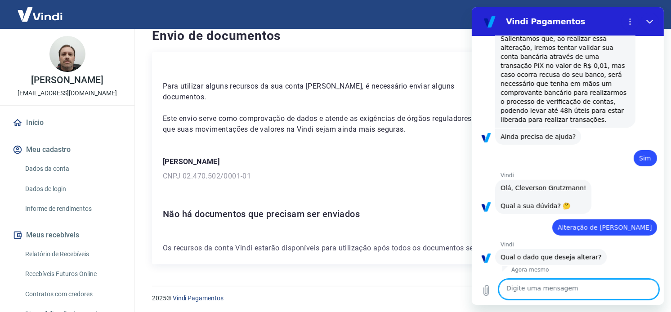
scroll to position [529, 0]
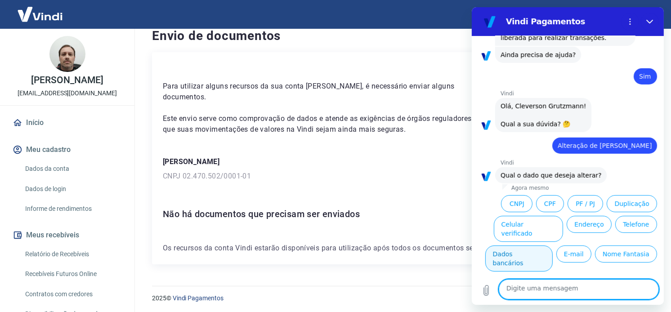
click at [552, 246] on button "Dados bancários" at bounding box center [518, 259] width 67 height 26
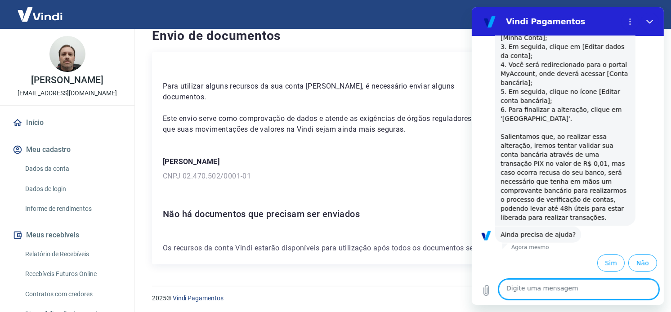
scroll to position [786, 0]
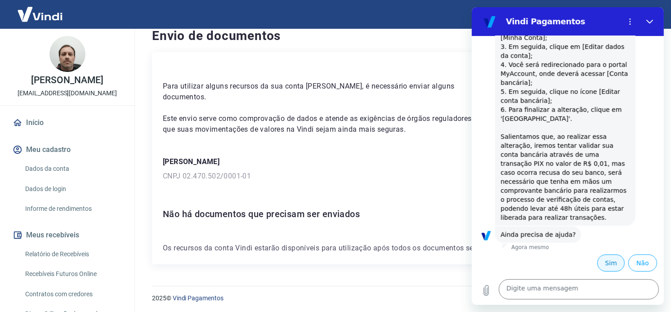
click at [597, 259] on button "Sim" at bounding box center [610, 263] width 27 height 17
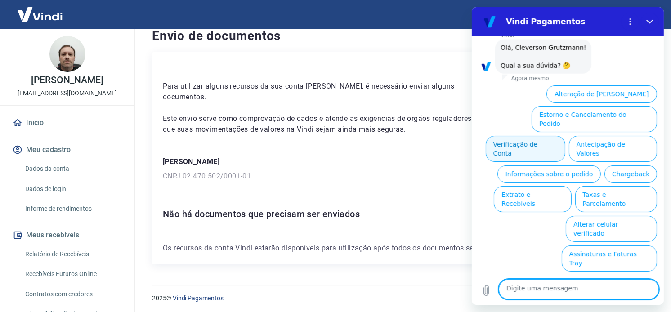
scroll to position [1050, 0]
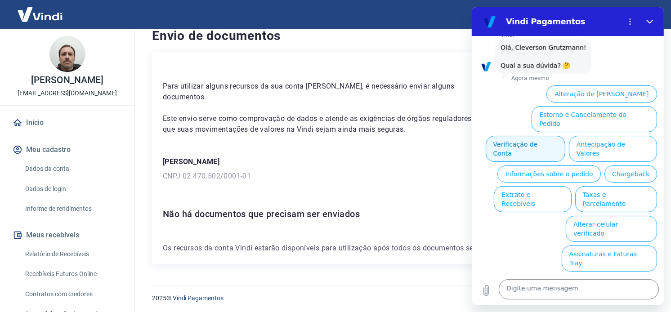
click at [565, 136] on button "Verificação de Conta" at bounding box center [525, 149] width 80 height 26
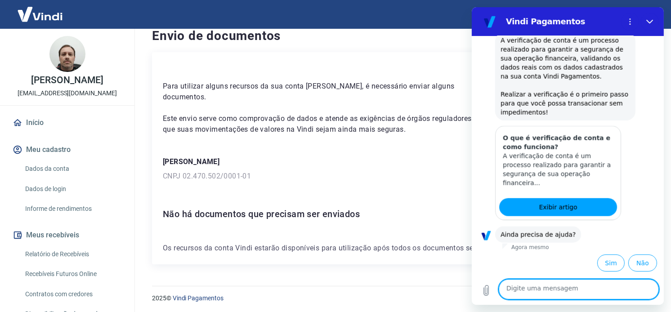
scroll to position [1151, 0]
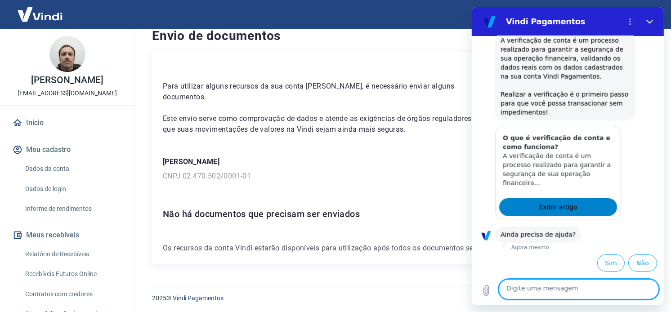
click at [550, 202] on span "Exibir artigo" at bounding box center [557, 207] width 38 height 11
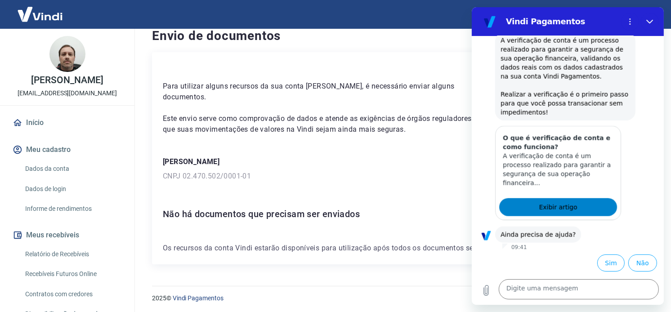
type textarea "x"
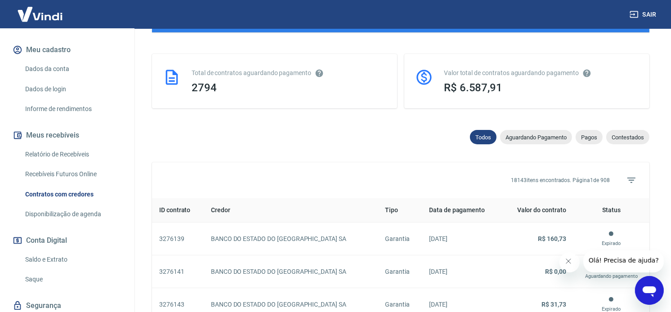
scroll to position [300, 0]
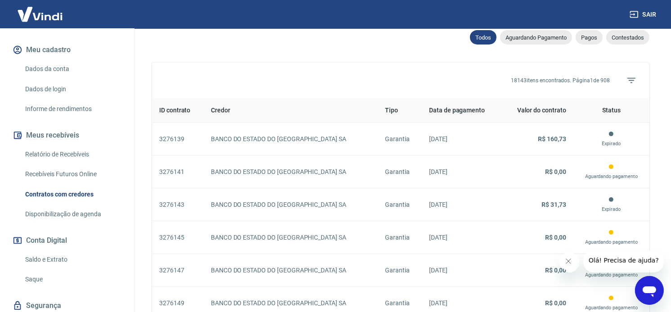
click at [47, 150] on link "Relatório de Recebíveis" at bounding box center [73, 154] width 102 height 18
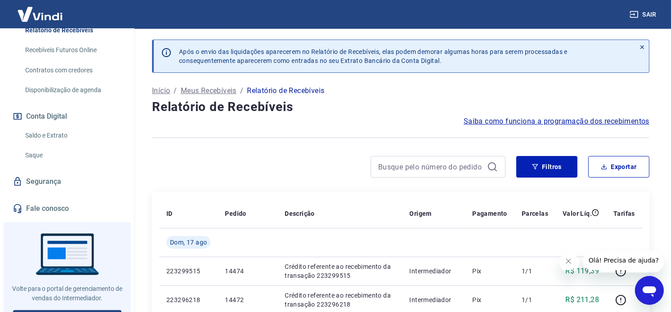
scroll to position [237, 0]
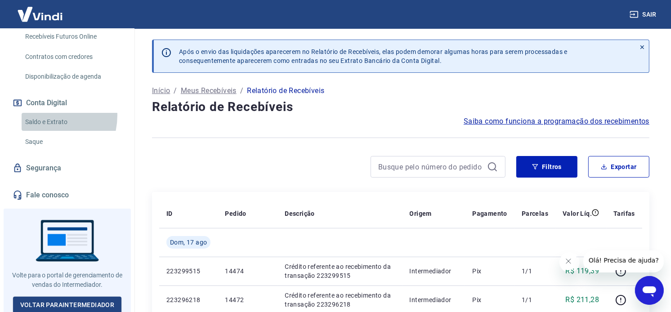
click at [41, 115] on link "Saldo e Extrato" at bounding box center [73, 122] width 102 height 18
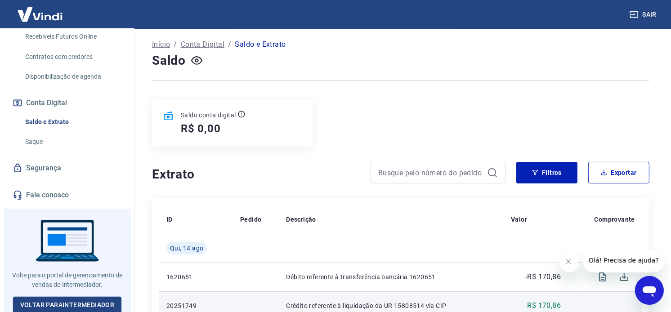
scroll to position [200, 0]
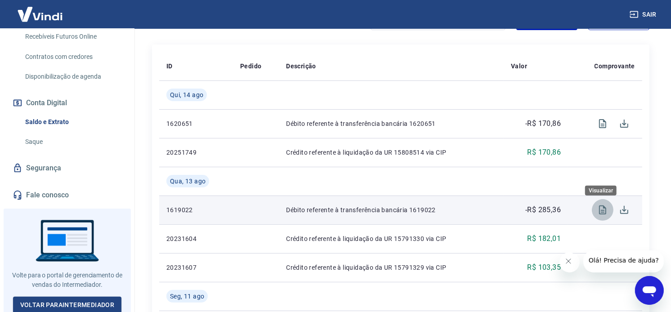
click at [603, 215] on icon "Visualizar" at bounding box center [602, 210] width 11 height 11
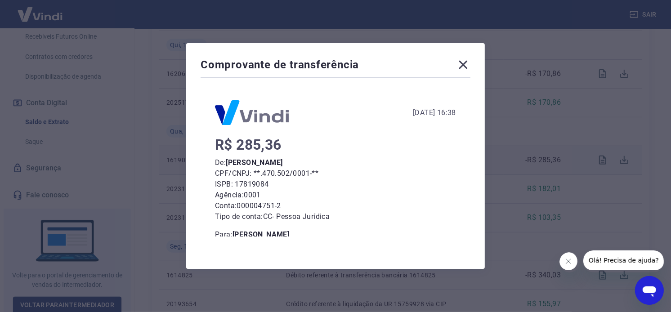
scroll to position [0, 0]
click at [467, 63] on icon at bounding box center [463, 65] width 14 height 14
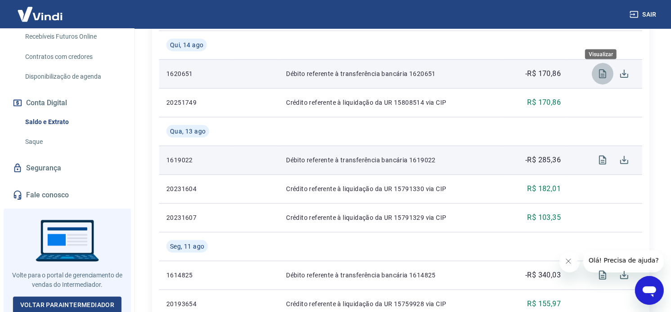
click at [602, 78] on icon "Visualizar" at bounding box center [602, 73] width 7 height 9
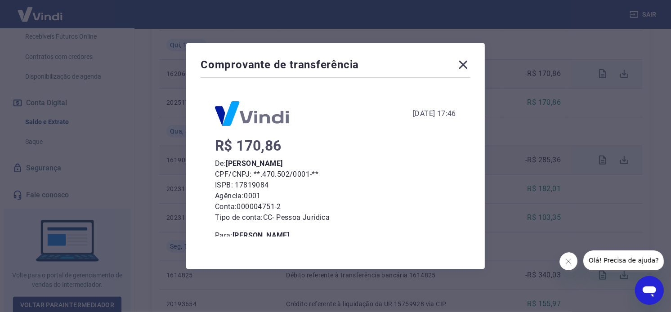
scroll to position [50, 0]
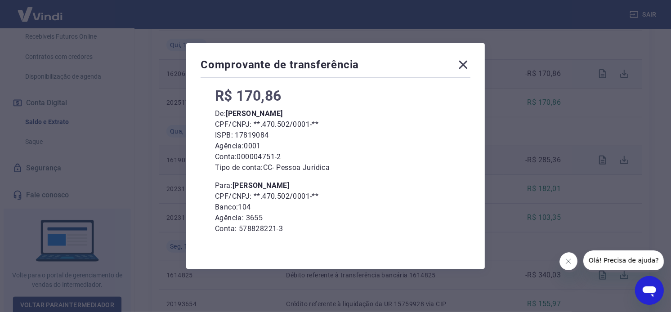
click at [470, 63] on icon at bounding box center [463, 65] width 14 height 14
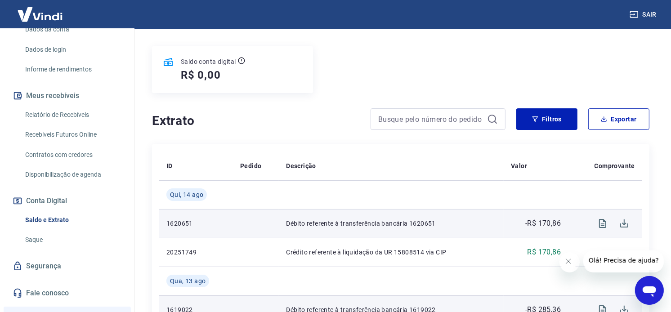
scroll to position [138, 0]
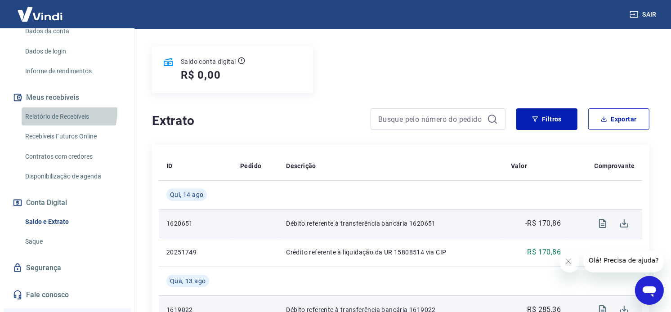
click at [63, 112] on link "Relatório de Recebíveis" at bounding box center [73, 116] width 102 height 18
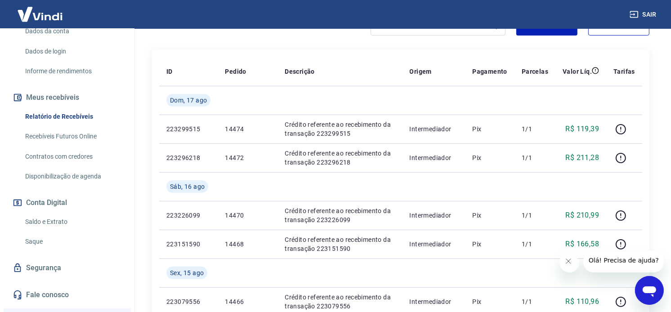
scroll to position [150, 0]
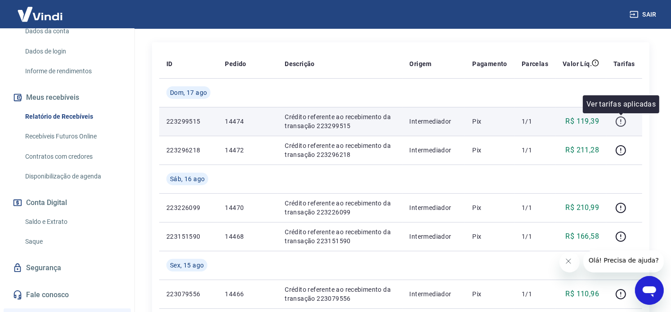
click at [626, 123] on icon "button" at bounding box center [621, 121] width 10 height 10
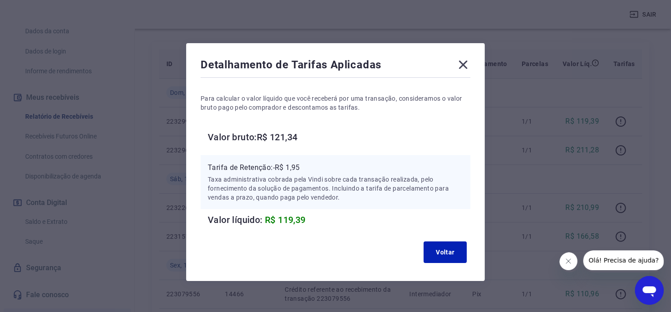
click at [465, 68] on icon at bounding box center [463, 65] width 14 height 14
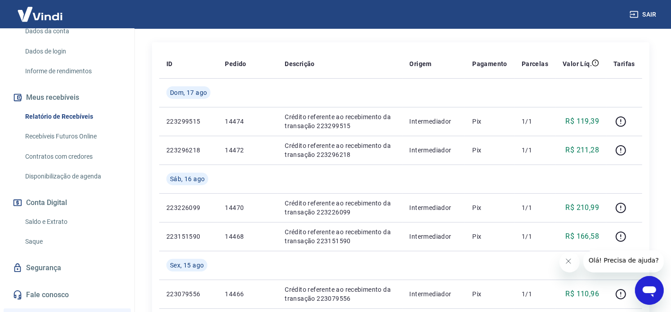
click at [566, 262] on icon "Fechar mensagem da empresa" at bounding box center [568, 260] width 7 height 7
click at [51, 219] on link "Saldo e Extrato" at bounding box center [73, 222] width 102 height 18
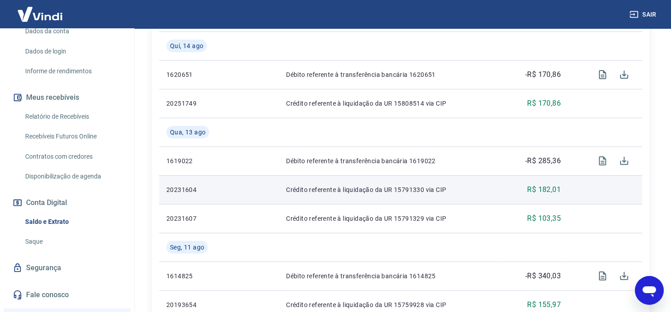
scroll to position [250, 0]
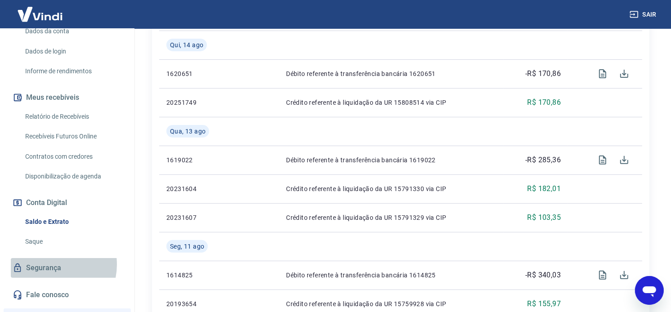
click at [48, 264] on link "Segurança" at bounding box center [67, 268] width 113 height 20
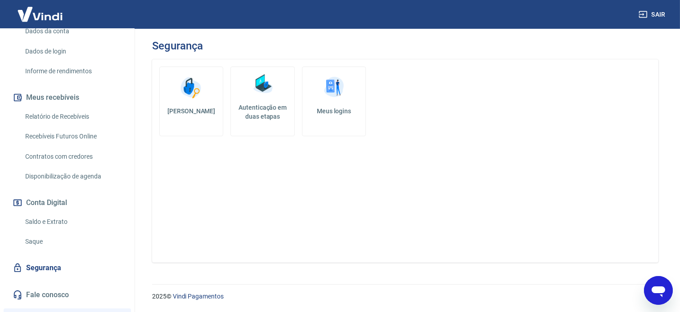
click at [57, 115] on link "Relatório de Recebíveis" at bounding box center [73, 116] width 102 height 18
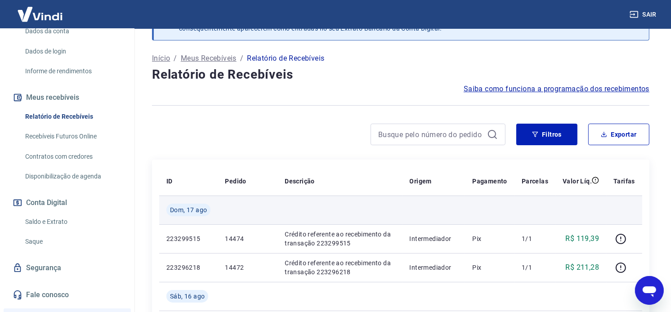
scroll to position [50, 0]
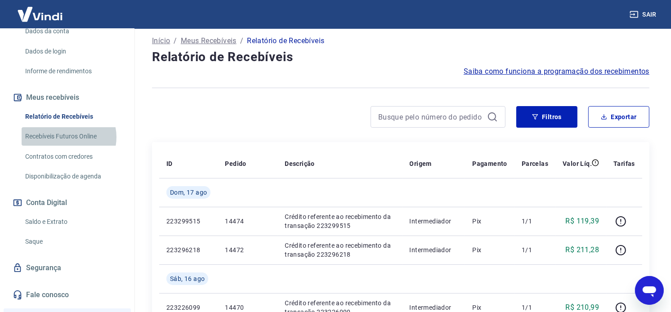
click at [66, 137] on link "Recebíveis Futuros Online" at bounding box center [73, 136] width 102 height 18
click at [39, 174] on link "Disponibilização de agenda" at bounding box center [73, 176] width 102 height 18
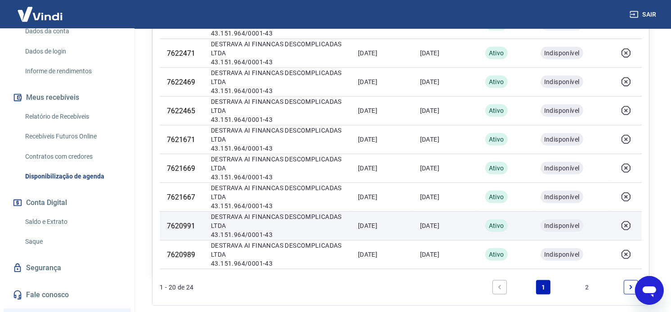
scroll to position [550, 0]
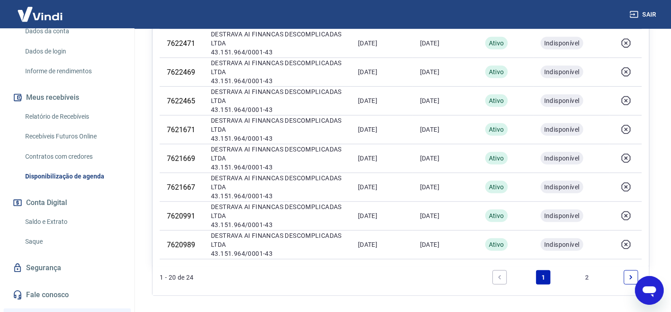
click at [583, 275] on link "2" at bounding box center [587, 277] width 14 height 14
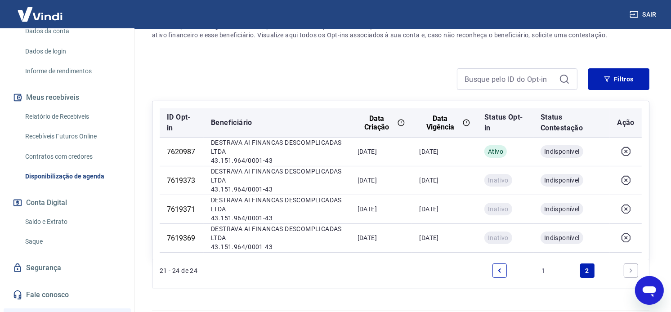
scroll to position [100, 0]
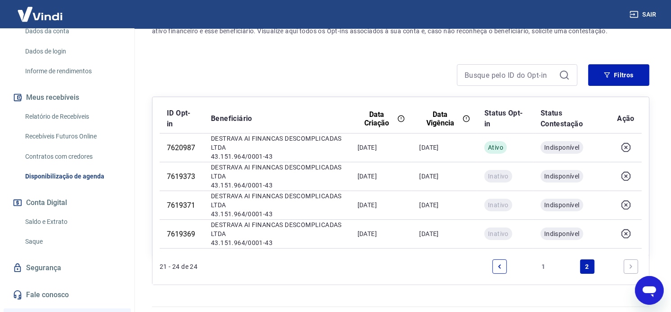
click at [501, 266] on icon "Previous page" at bounding box center [500, 267] width 6 height 6
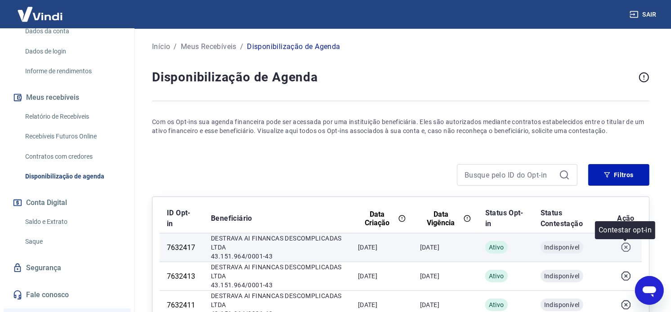
click at [623, 248] on icon "button" at bounding box center [626, 247] width 10 height 10
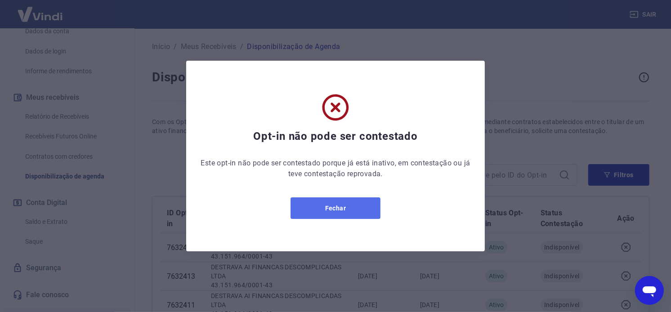
click at [352, 209] on button "Fechar" at bounding box center [336, 208] width 90 height 22
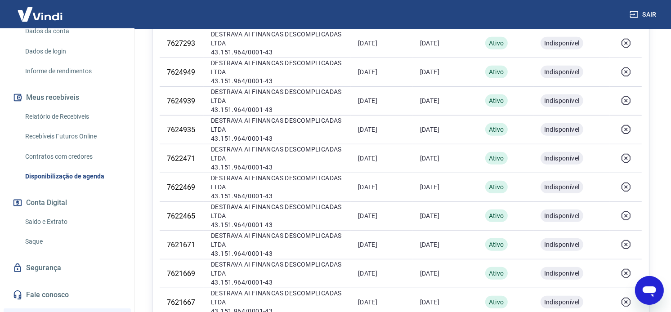
scroll to position [583, 0]
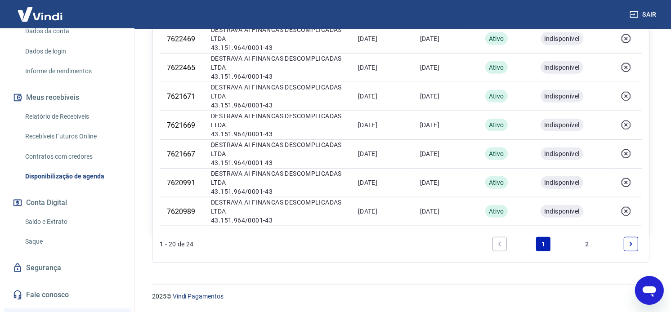
click at [584, 246] on link "2" at bounding box center [587, 244] width 14 height 14
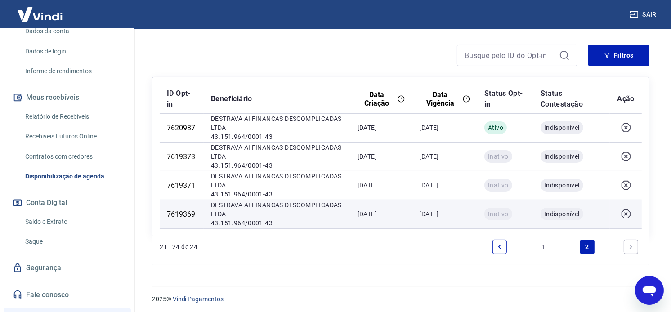
scroll to position [122, 0]
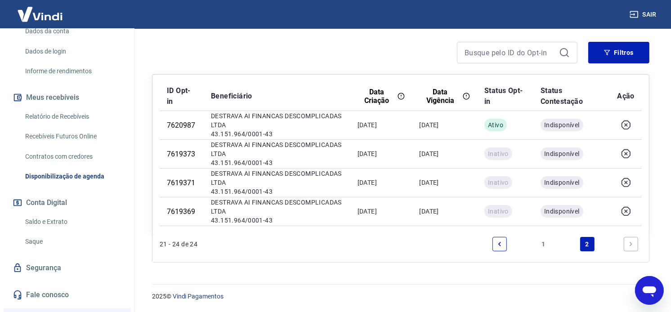
click at [496, 245] on link "Previous page" at bounding box center [500, 244] width 14 height 14
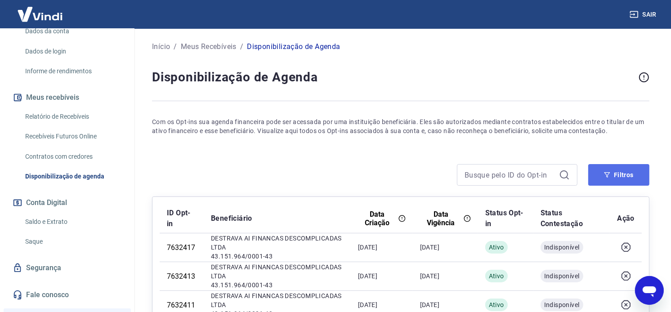
click at [610, 180] on button "Filtros" at bounding box center [618, 175] width 61 height 22
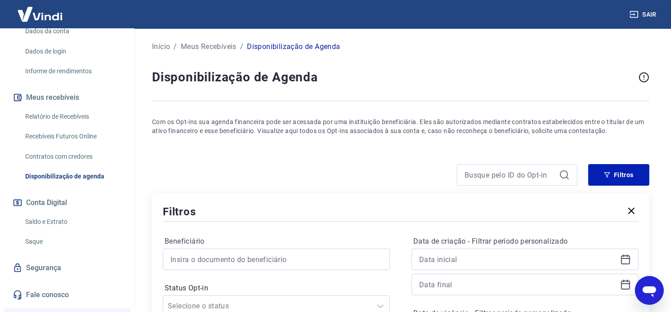
click at [50, 218] on link "Saldo e Extrato" at bounding box center [73, 222] width 102 height 18
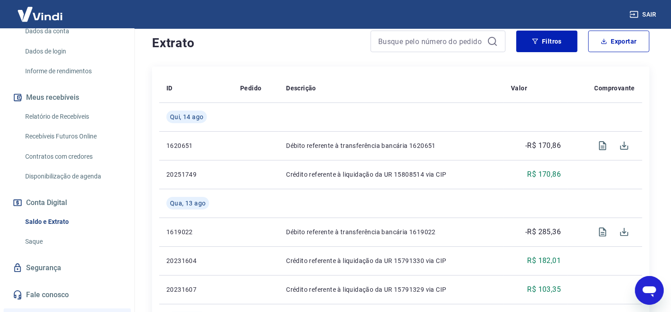
scroll to position [150, 0]
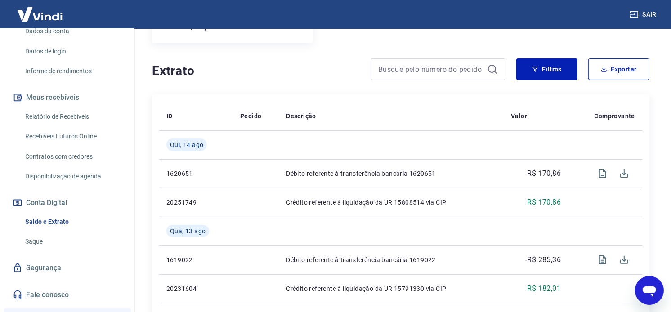
click at [43, 239] on link "Saque" at bounding box center [73, 242] width 102 height 18
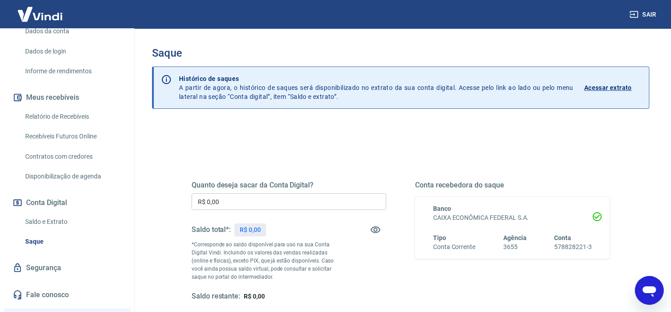
click at [619, 86] on p "Acessar extrato" at bounding box center [608, 87] width 48 height 9
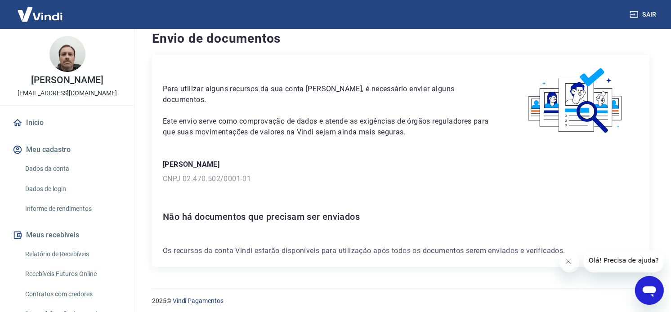
scroll to position [13, 0]
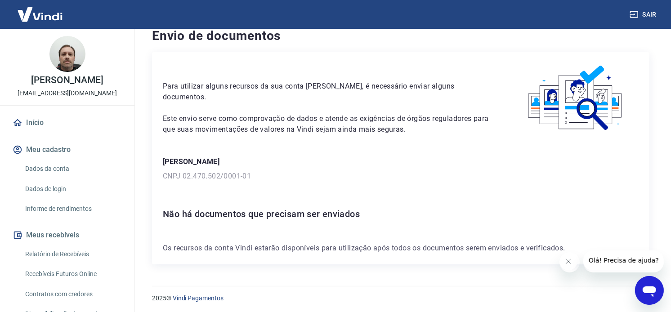
click at [66, 168] on link "Dados da conta" at bounding box center [73, 169] width 102 height 18
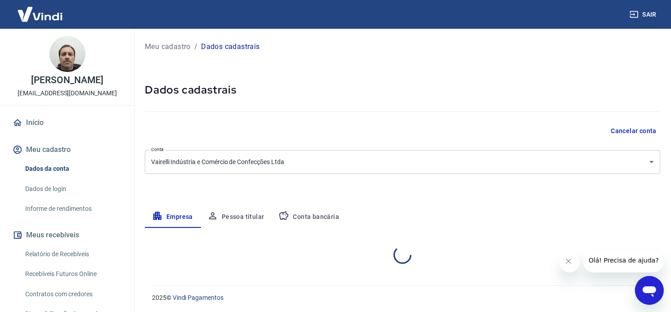
select select "SC"
select select "business"
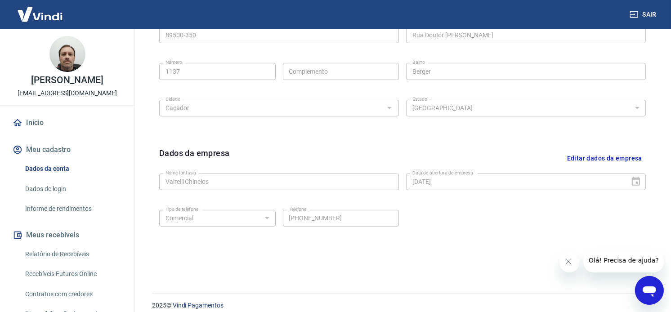
scroll to position [338, 0]
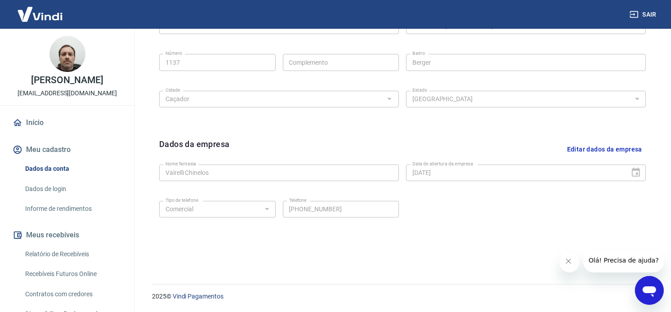
click at [45, 122] on link "Início" at bounding box center [67, 123] width 113 height 20
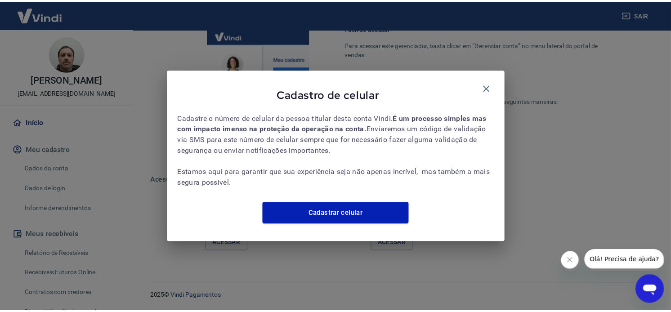
scroll to position [397, 0]
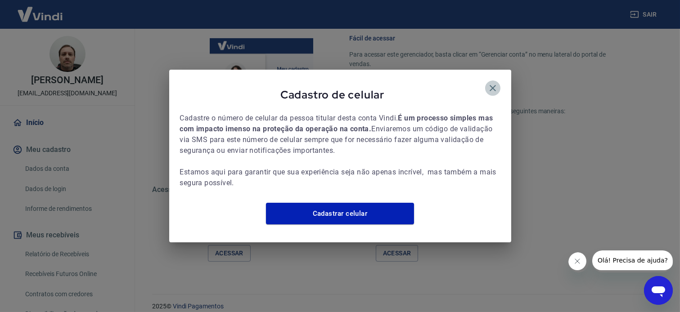
click at [490, 85] on icon "button" at bounding box center [492, 88] width 6 height 6
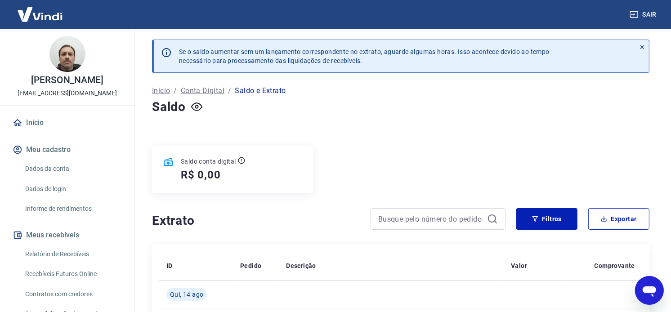
click at [56, 168] on link "Dados da conta" at bounding box center [73, 169] width 102 height 18
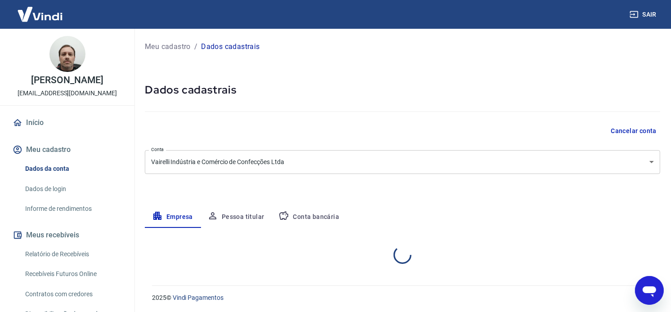
select select "SC"
select select "business"
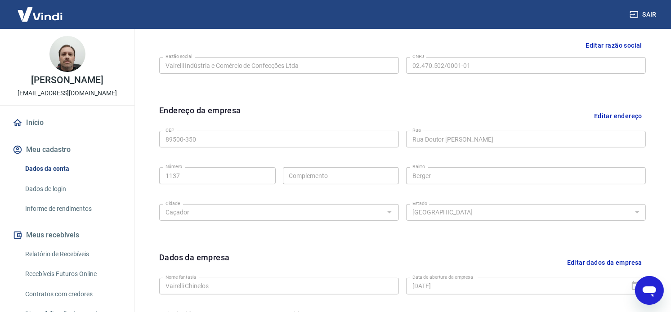
scroll to position [38, 0]
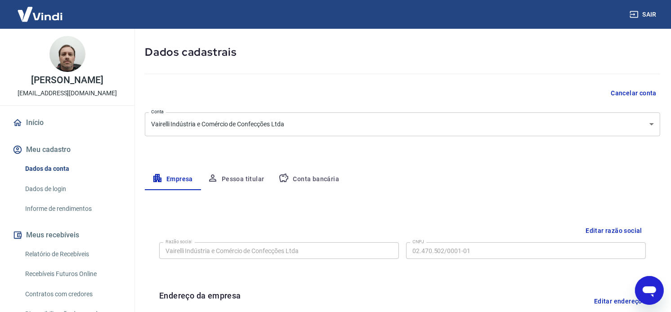
click at [311, 174] on button "Conta bancária" at bounding box center [308, 180] width 75 height 22
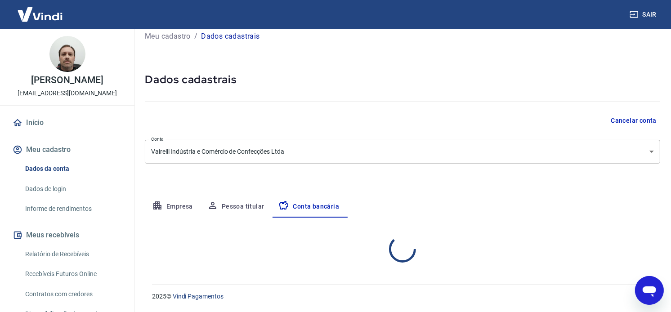
select select "1"
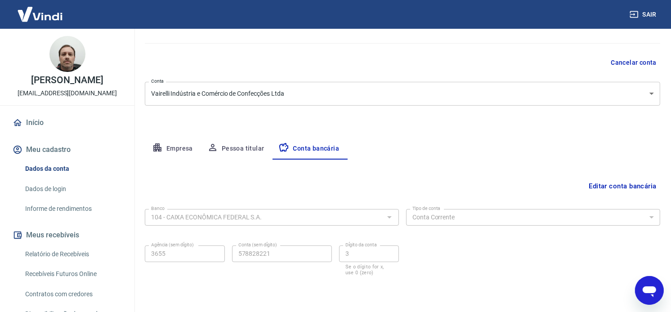
scroll to position [99, 0]
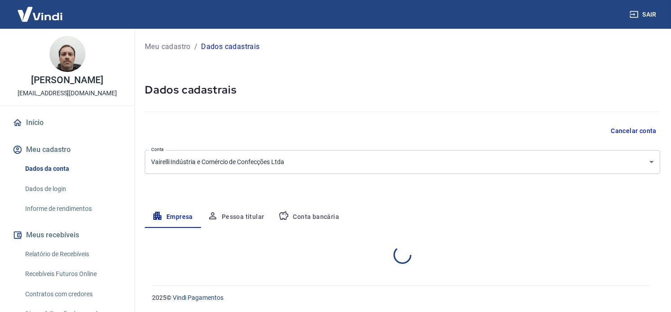
select select "SC"
select select "business"
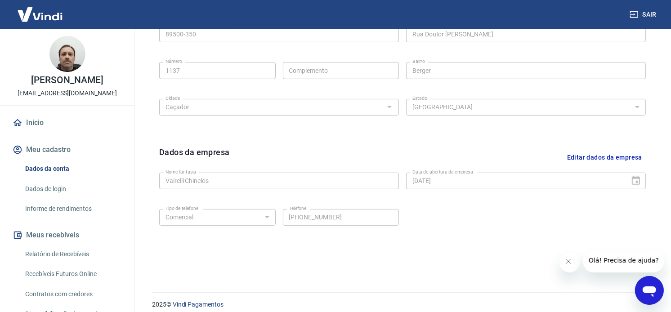
scroll to position [38, 0]
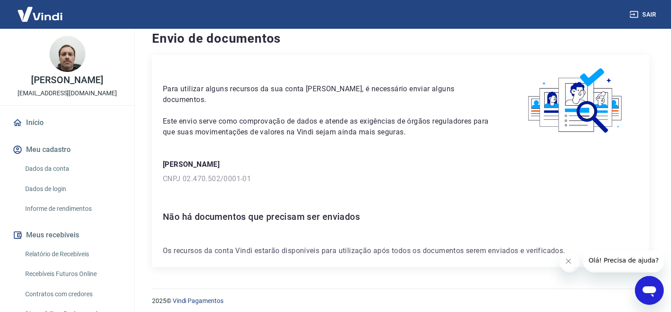
scroll to position [13, 0]
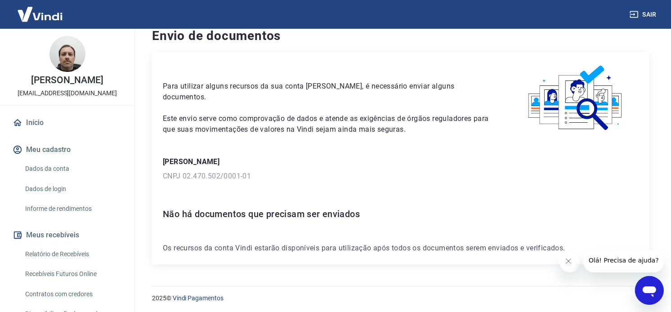
click at [570, 263] on icon "Fechar mensagem da empresa" at bounding box center [568, 260] width 7 height 7
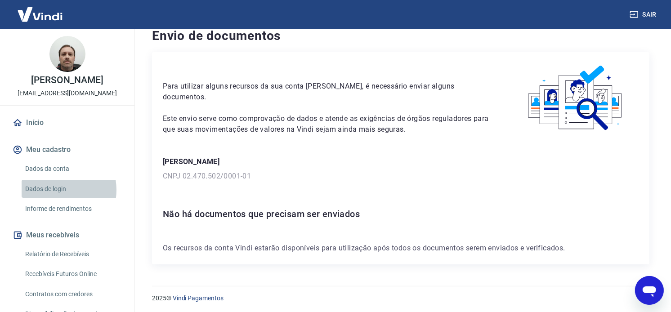
click at [57, 190] on link "Dados de login" at bounding box center [73, 189] width 102 height 18
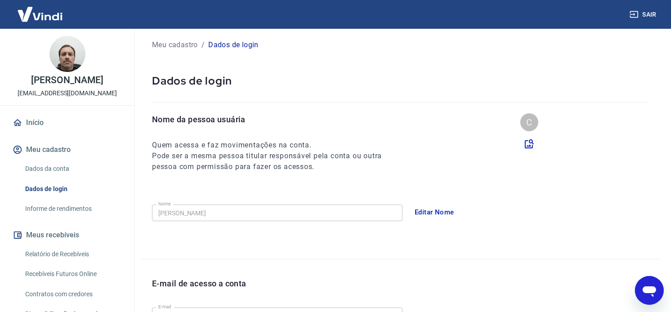
scroll to position [233, 0]
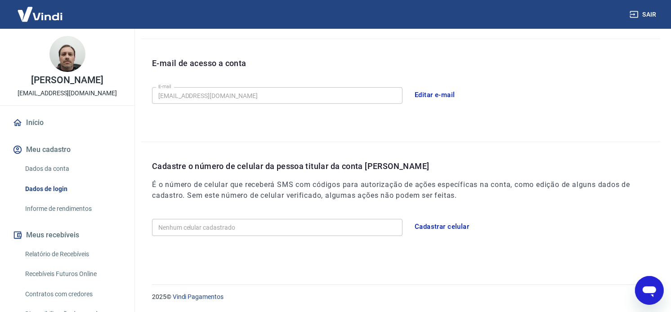
click at [56, 173] on link "Dados da conta" at bounding box center [73, 169] width 102 height 18
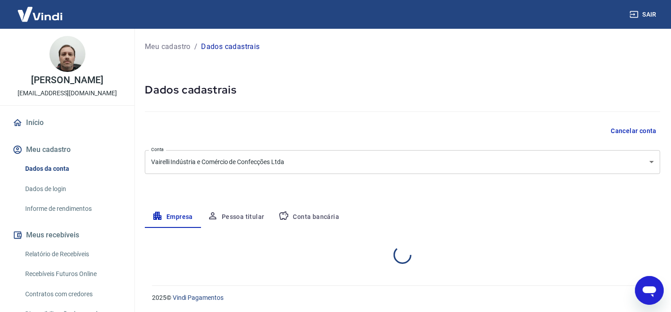
select select "SC"
select select "business"
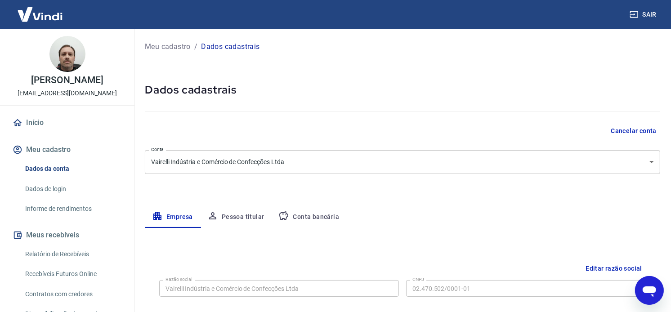
click at [298, 213] on button "Conta bancária" at bounding box center [308, 217] width 75 height 22
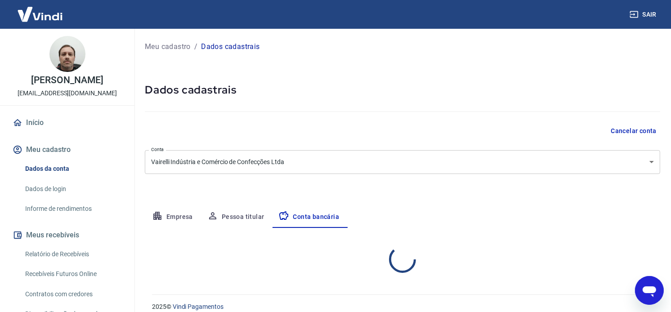
select select "1"
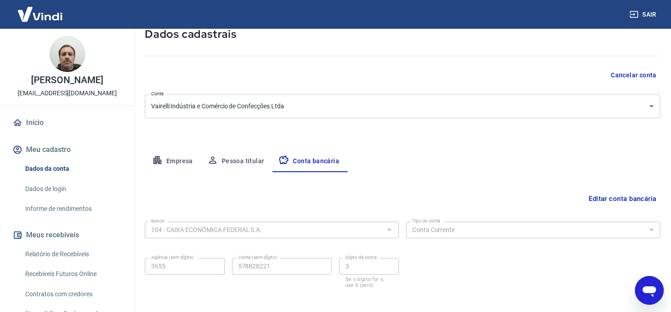
scroll to position [99, 0]
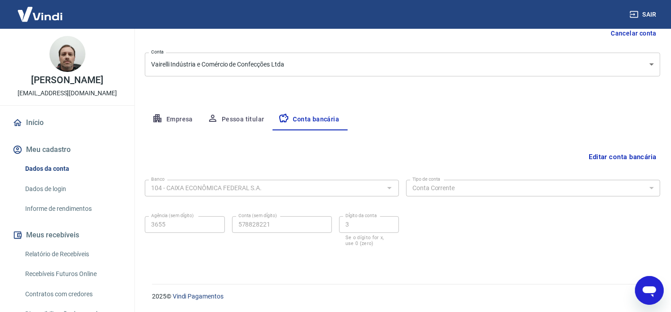
click at [60, 255] on link "Relatório de Recebíveis" at bounding box center [73, 254] width 102 height 18
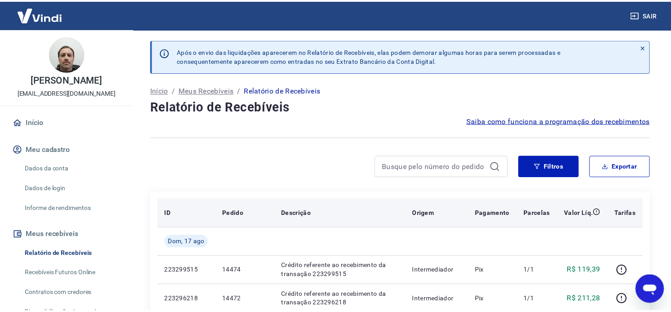
scroll to position [150, 0]
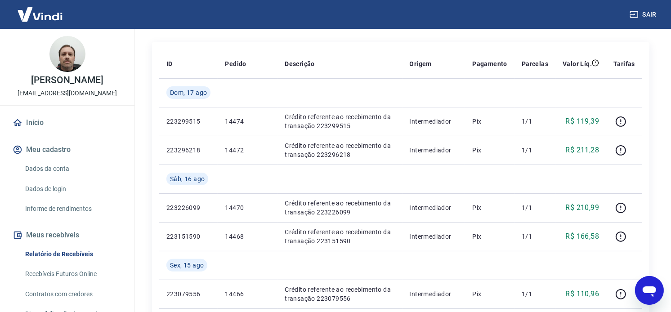
click at [58, 276] on link "Recebíveis Futuros Online" at bounding box center [73, 274] width 102 height 18
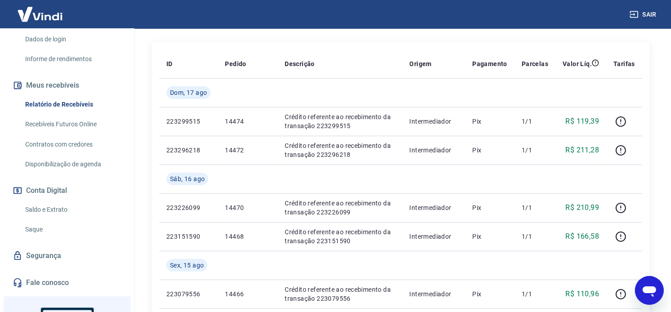
click at [53, 214] on link "Saldo e Extrato" at bounding box center [73, 210] width 102 height 18
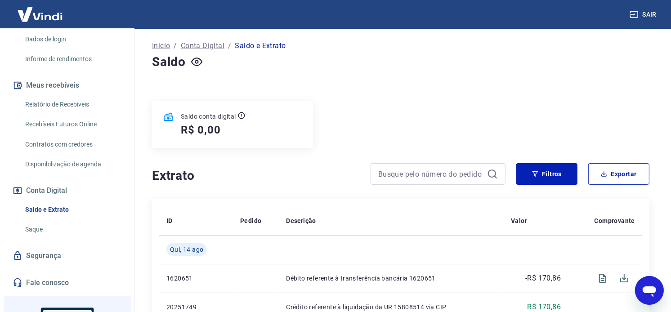
scroll to position [150, 0]
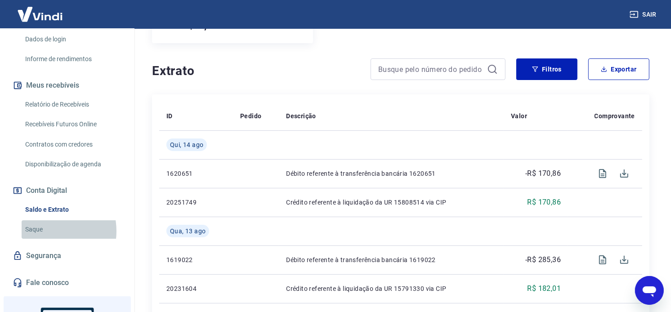
click at [47, 231] on link "Saque" at bounding box center [73, 229] width 102 height 18
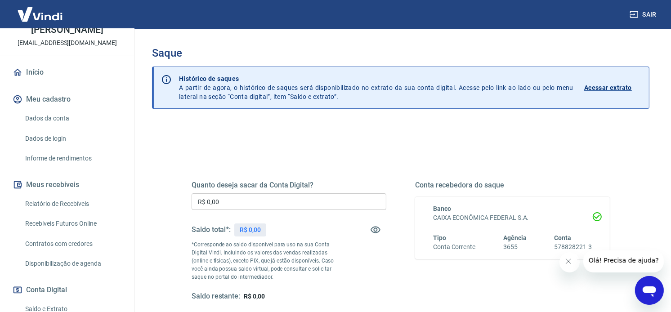
scroll to position [130, 0]
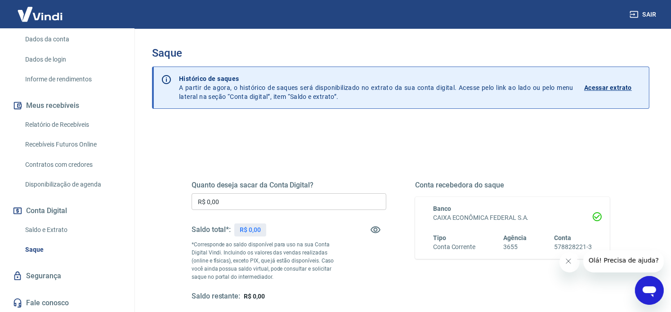
click at [57, 228] on link "Saldo e Extrato" at bounding box center [73, 230] width 102 height 18
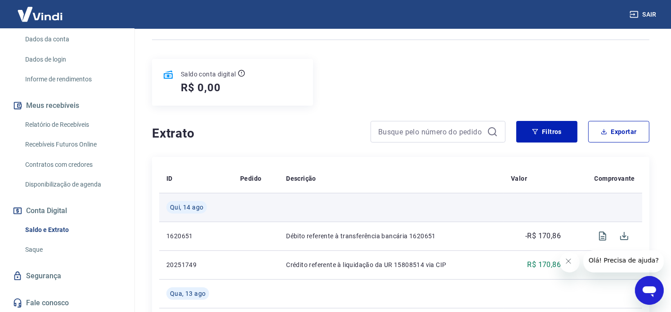
scroll to position [100, 0]
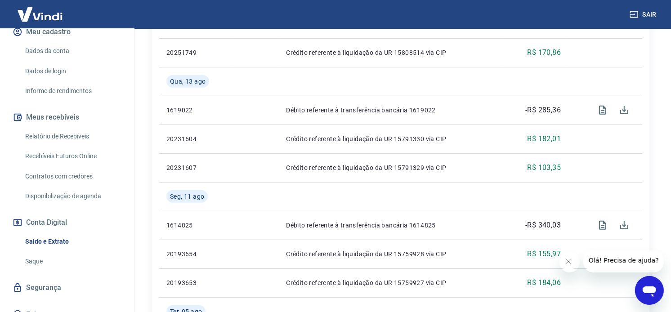
scroll to position [130, 0]
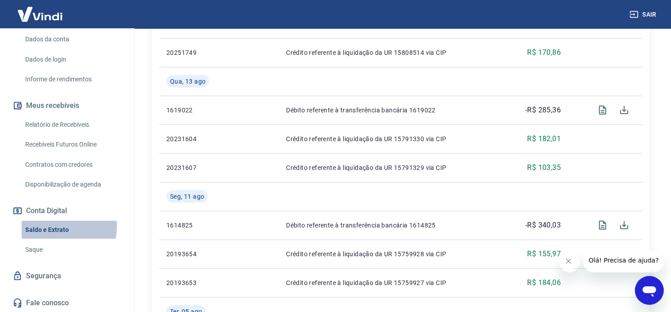
click at [51, 226] on link "Saldo e Extrato" at bounding box center [73, 230] width 102 height 18
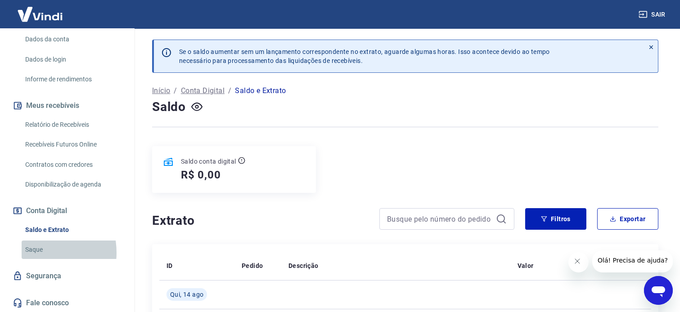
click at [34, 252] on link "Saque" at bounding box center [73, 250] width 102 height 18
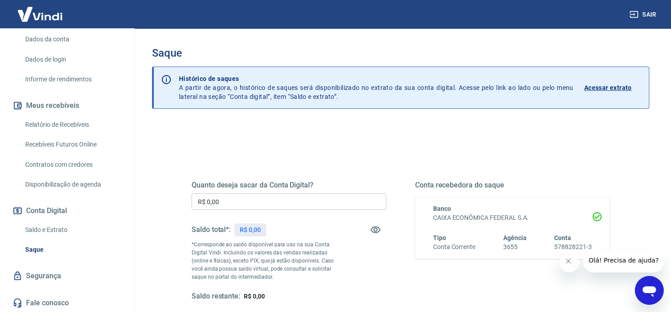
click at [569, 264] on icon "Fechar mensagem da empresa" at bounding box center [568, 260] width 7 height 7
drag, startPoint x: 477, startPoint y: 244, endPoint x: 524, endPoint y: 244, distance: 47.2
click at [524, 244] on div "Tipo Conta Corrente Agência 3655 Conta 578828221-3" at bounding box center [512, 242] width 159 height 18
click at [513, 260] on div "Conta recebedora do saque Banco CAIXA ECONÔMICA FEDERAL S.A. Tipo Conta Corrent…" at bounding box center [512, 241] width 195 height 121
click at [491, 285] on div "Conta recebedora do saque Banco CAIXA ECONÔMICA FEDERAL S.A. Tipo Conta Corrent…" at bounding box center [512, 241] width 195 height 121
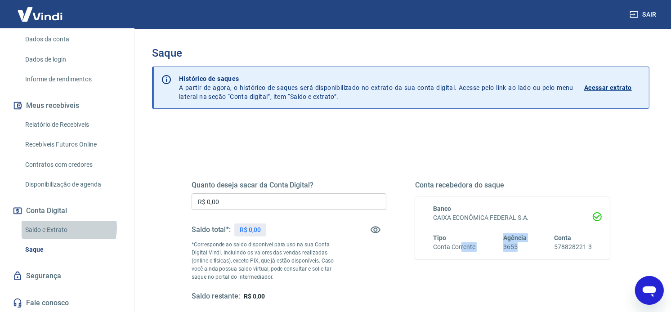
click at [60, 227] on link "Saldo e Extrato" at bounding box center [73, 230] width 102 height 18
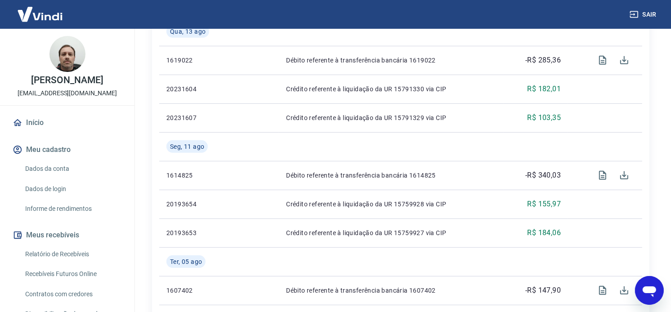
click at [52, 171] on link "Dados da conta" at bounding box center [73, 169] width 102 height 18
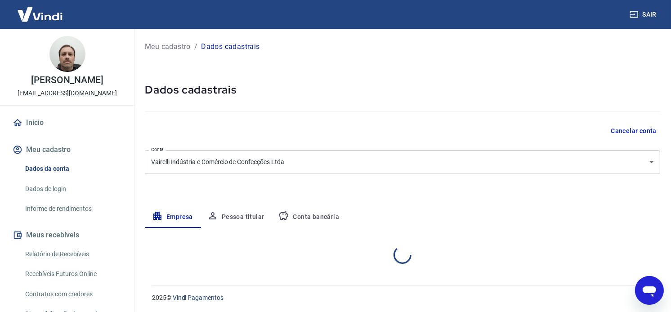
select select "SC"
select select "business"
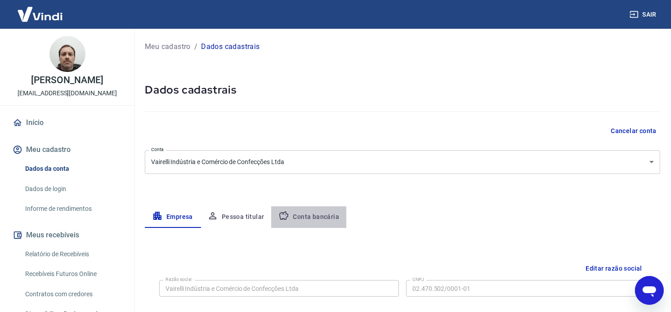
click at [303, 208] on button "Conta bancária" at bounding box center [308, 217] width 75 height 22
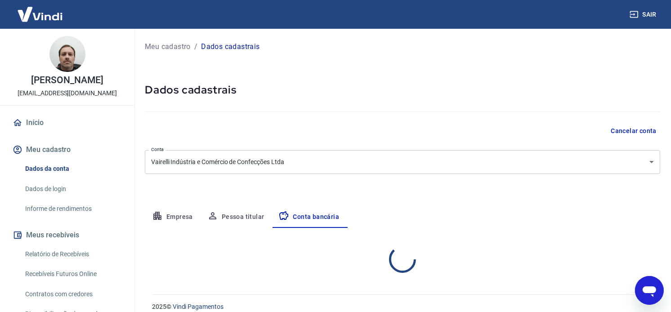
select select "1"
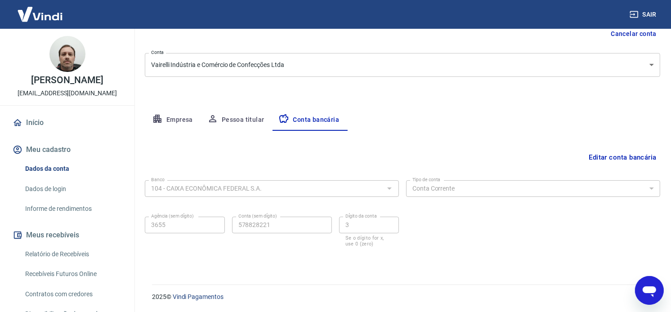
scroll to position [99, 0]
click at [50, 151] on button "Meu cadastro" at bounding box center [67, 150] width 113 height 20
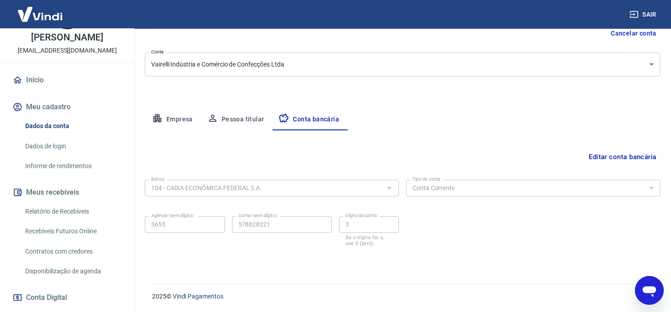
scroll to position [130, 0]
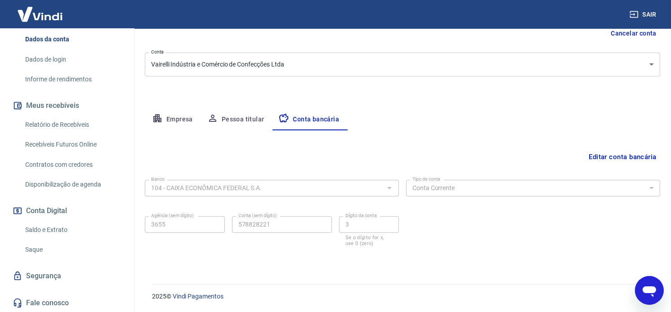
click at [50, 225] on link "Saldo e Extrato" at bounding box center [73, 230] width 102 height 18
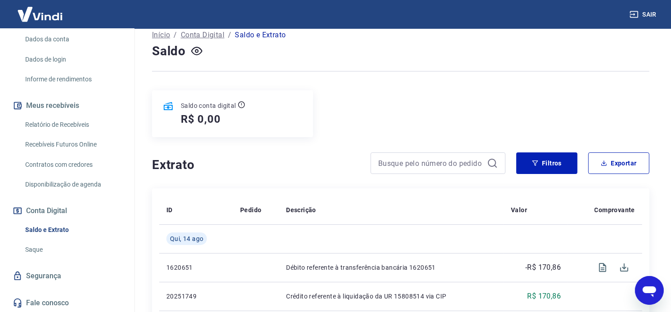
scroll to position [150, 0]
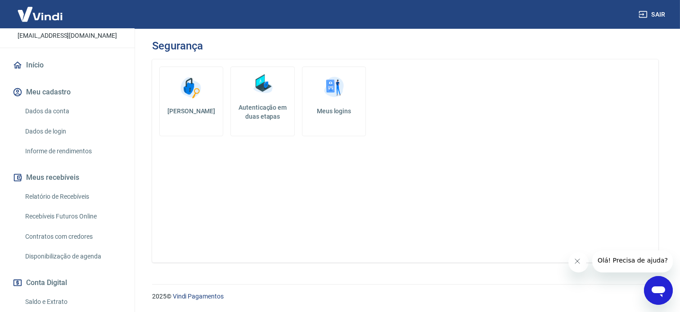
scroll to position [150, 0]
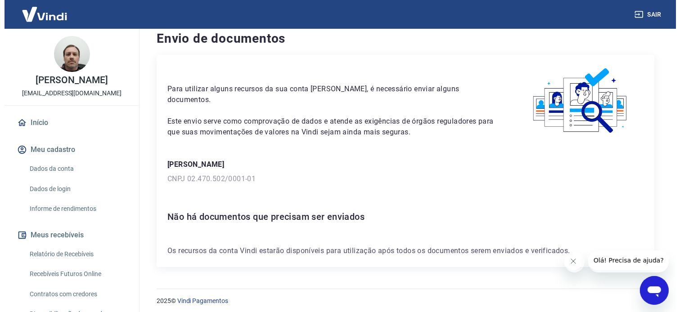
scroll to position [13, 0]
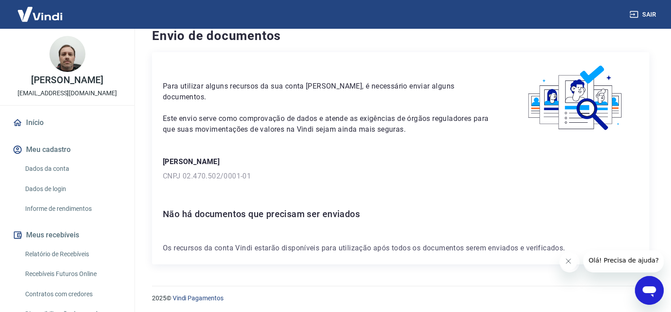
click at [40, 120] on link "Início" at bounding box center [67, 123] width 113 height 20
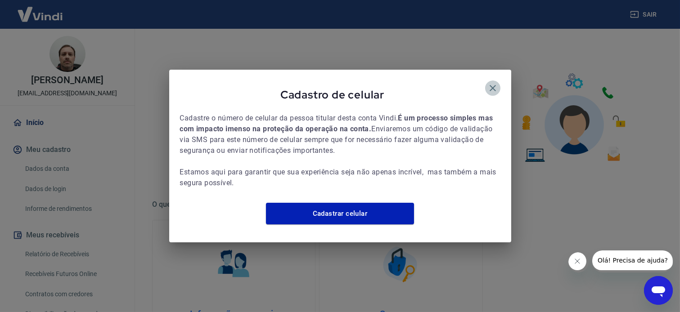
click at [496, 85] on icon "button" at bounding box center [492, 88] width 11 height 11
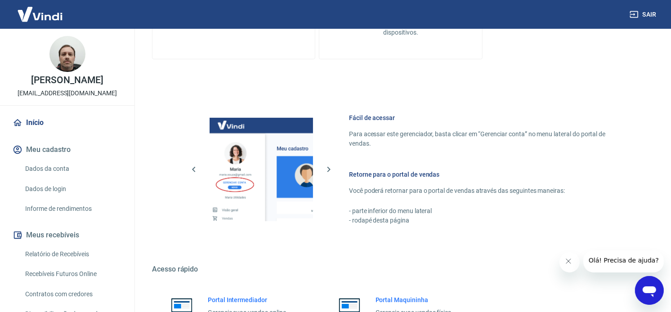
scroll to position [407, 0]
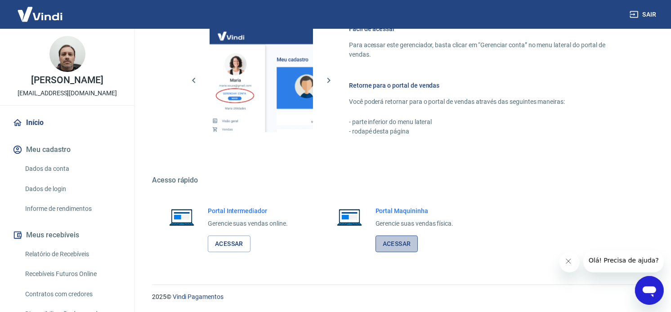
click at [396, 244] on link "Acessar" at bounding box center [397, 244] width 43 height 17
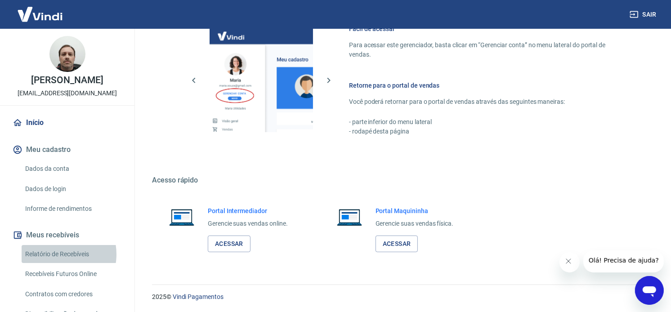
click at [56, 255] on link "Relatório de Recebíveis" at bounding box center [73, 254] width 102 height 18
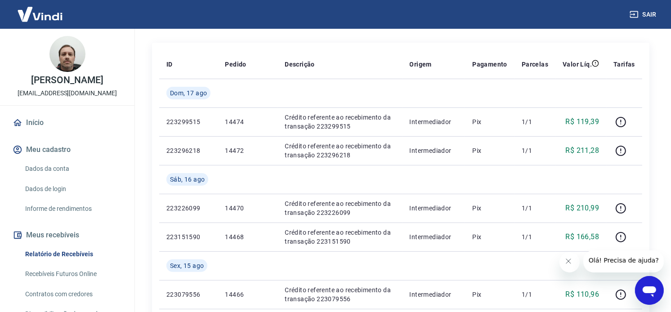
scroll to position [150, 0]
click at [41, 277] on link "Recebíveis Futuros Online" at bounding box center [73, 274] width 102 height 18
